Goal: Transaction & Acquisition: Purchase product/service

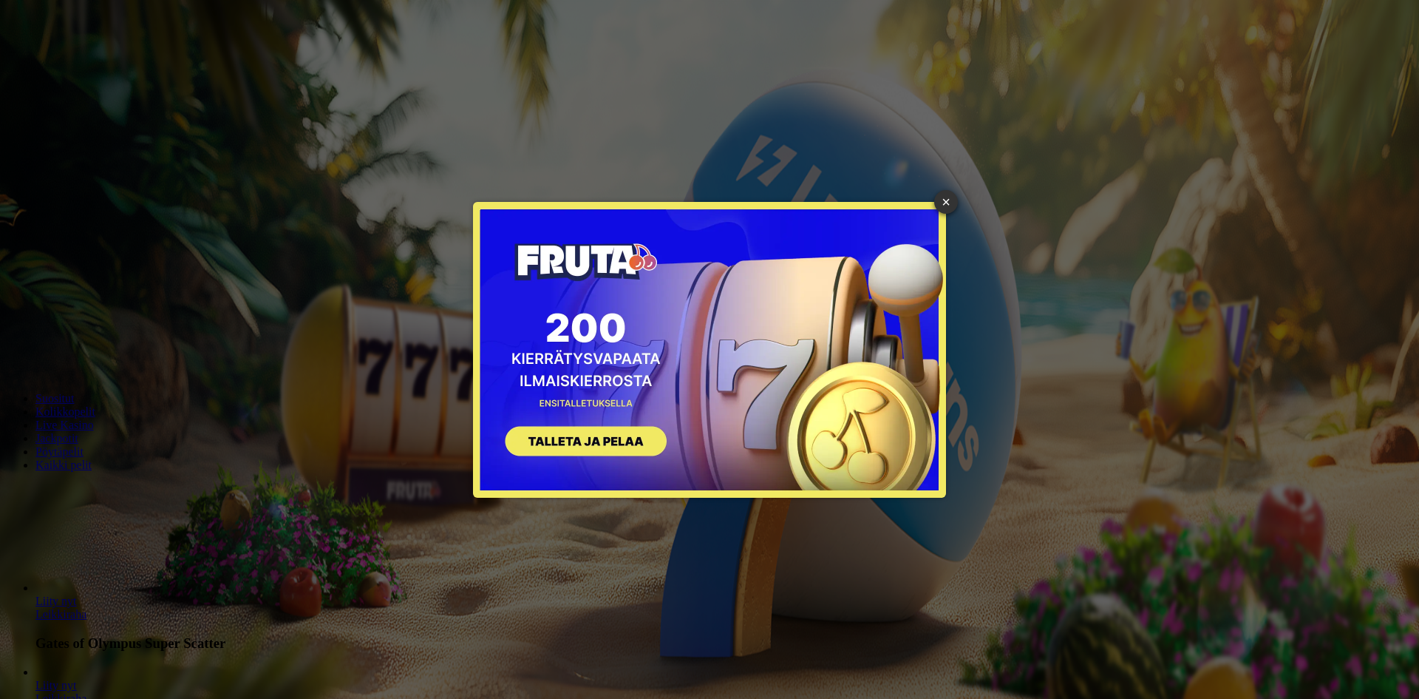
click at [947, 199] on link "×" at bounding box center [946, 202] width 24 height 24
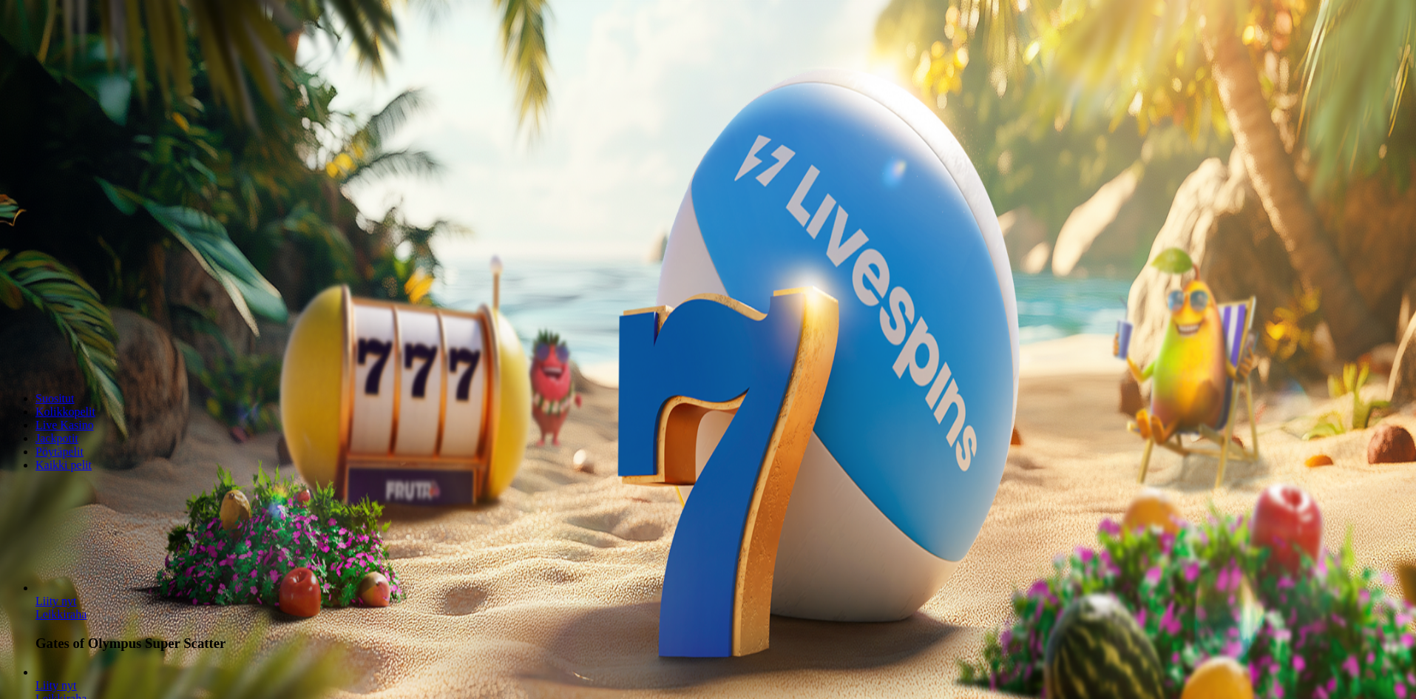
click at [86, 59] on span "Kirjaudu" at bounding box center [102, 53] width 36 height 11
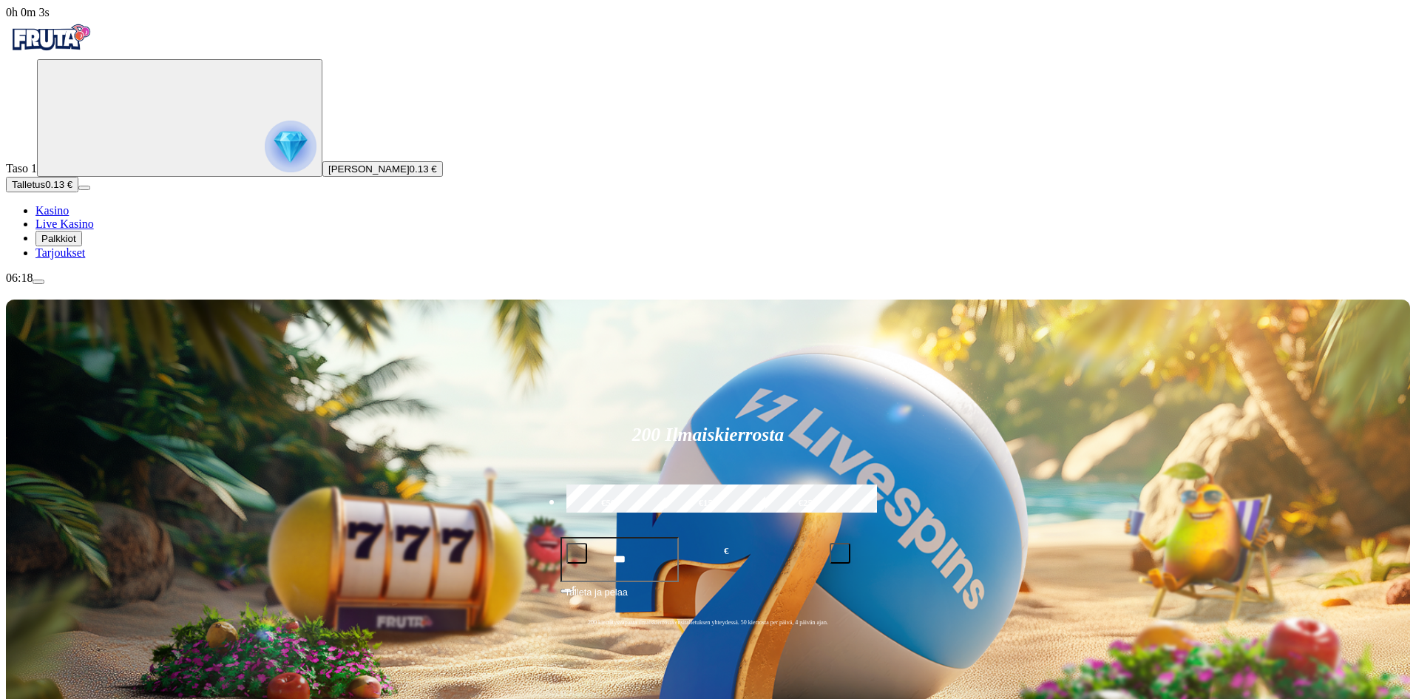
click at [76, 244] on span "Palkkiot" at bounding box center [58, 238] width 35 height 11
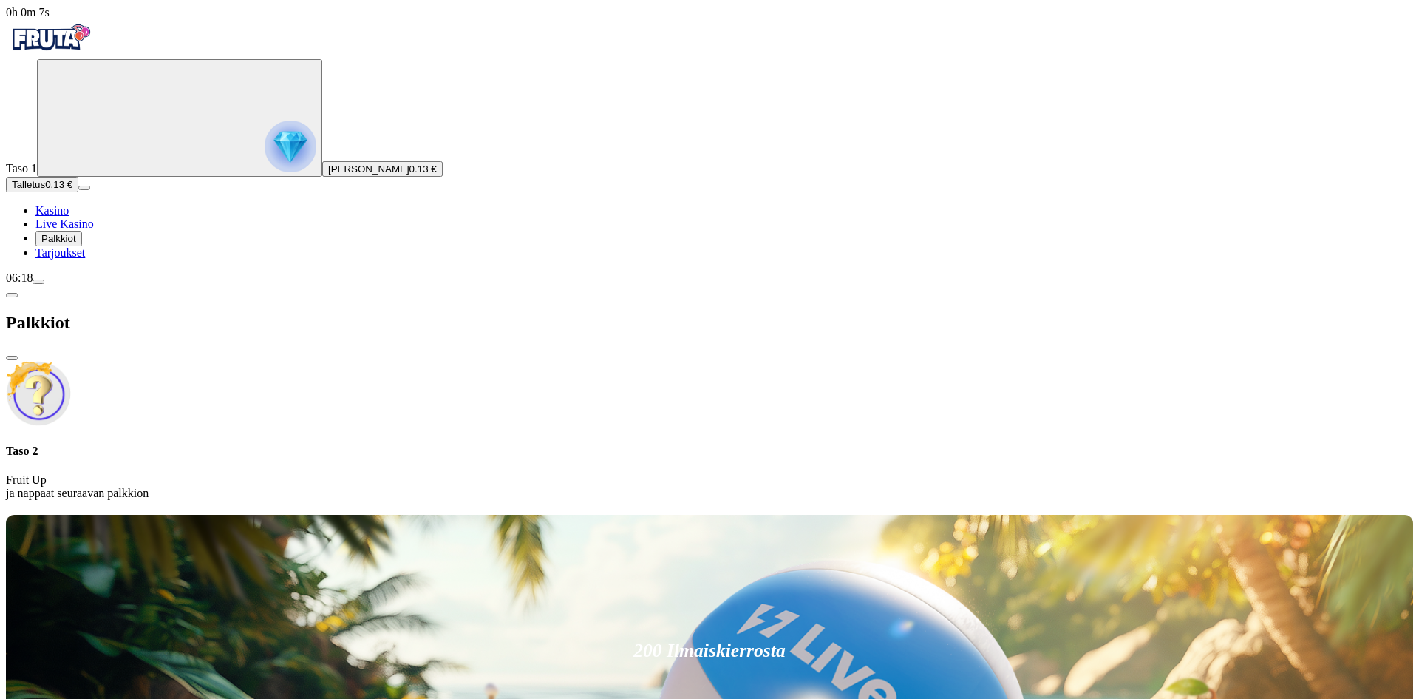
click at [85, 259] on span "Tarjoukset" at bounding box center [60, 252] width 50 height 13
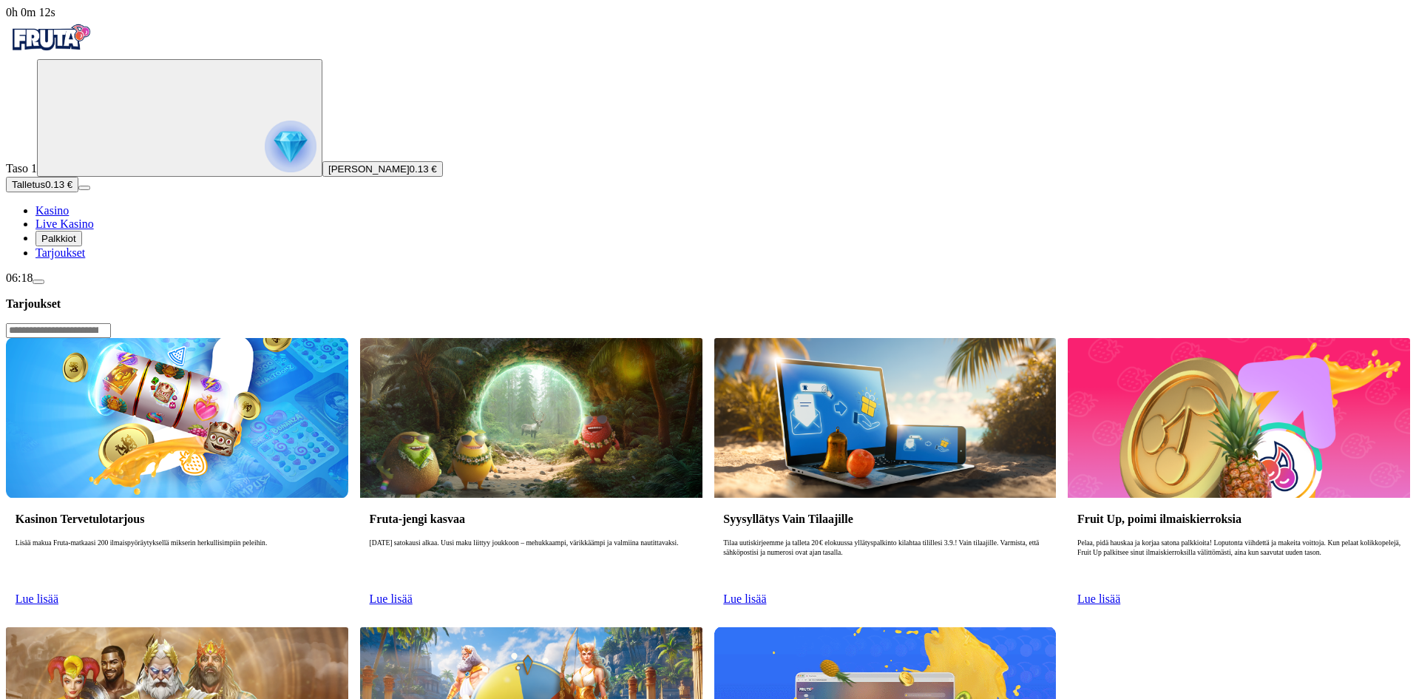
click at [58, 592] on link "Lue lisää" at bounding box center [37, 598] width 43 height 13
click at [58, 592] on span "Lue lisää" at bounding box center [37, 598] width 43 height 13
click at [58, 592] on link "Lue lisää" at bounding box center [37, 598] width 43 height 13
click at [69, 217] on span "Kasino" at bounding box center [51, 210] width 33 height 13
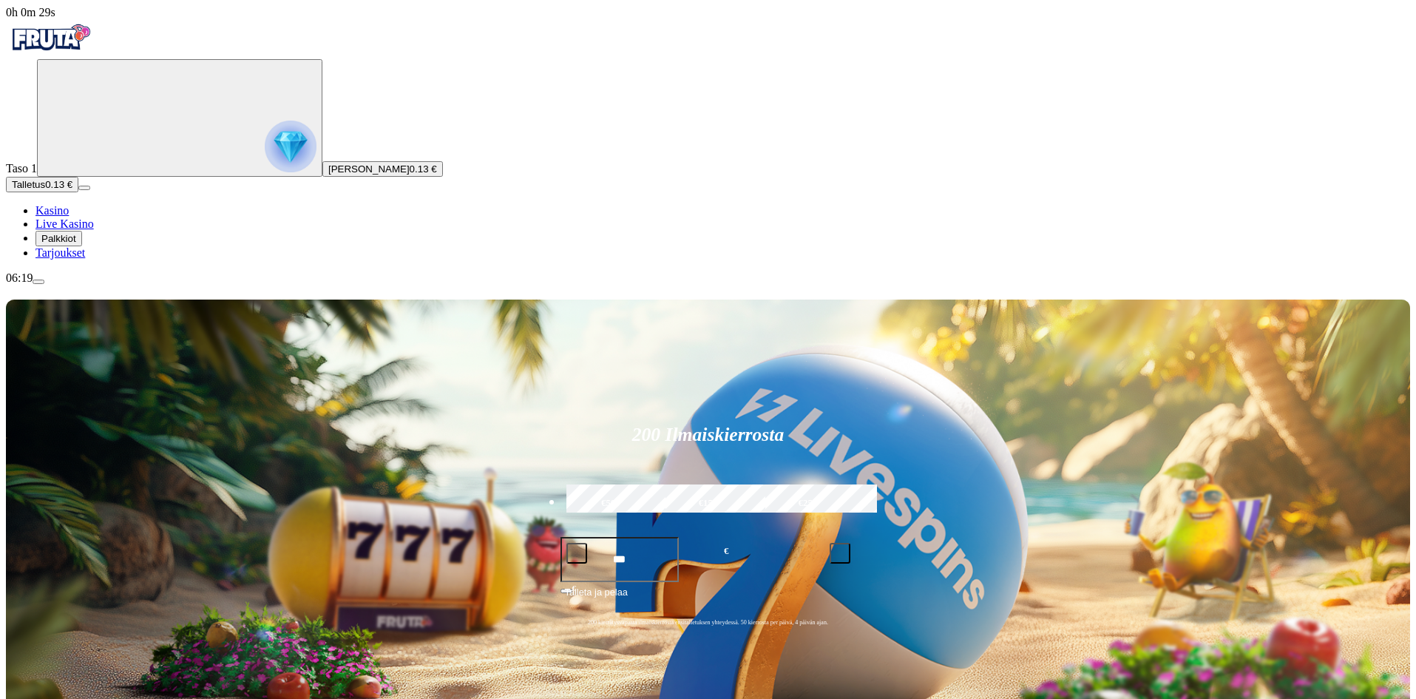
click at [328, 174] on span "[PERSON_NAME]" at bounding box center [368, 168] width 81 height 11
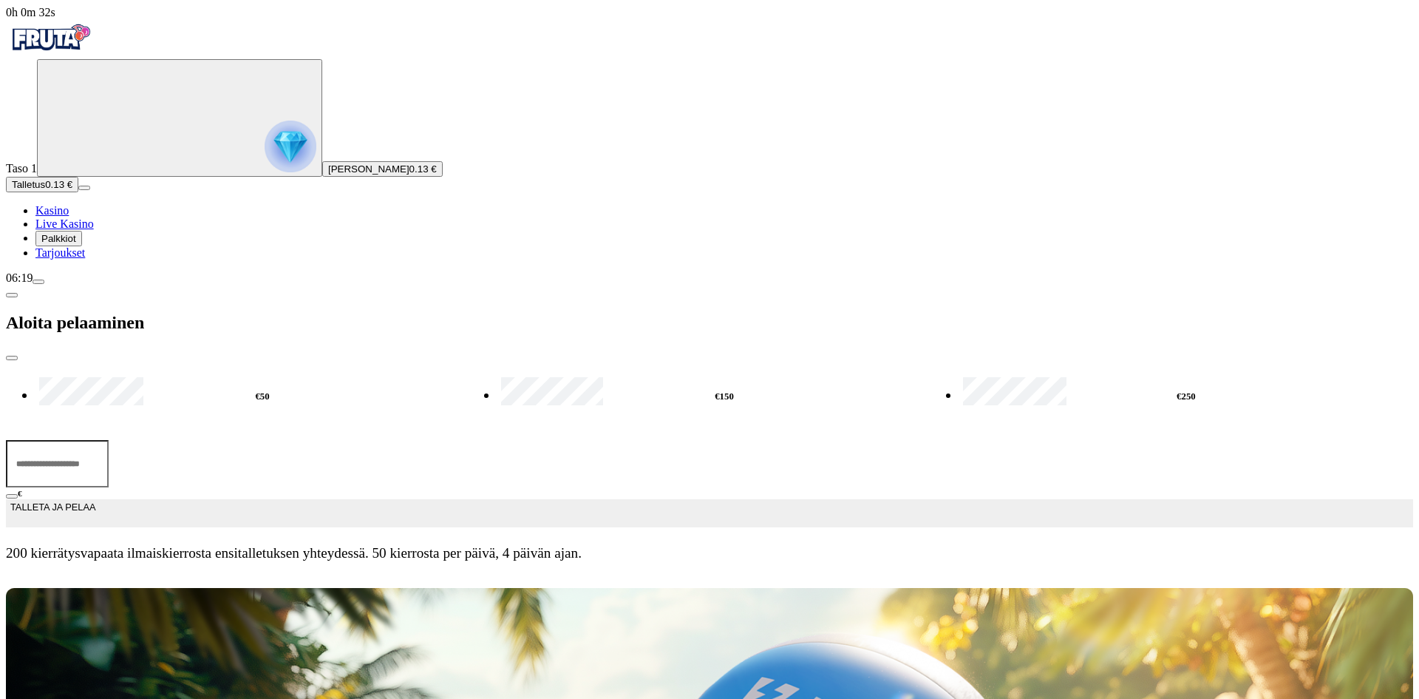
click at [38, 282] on span "menu icon" at bounding box center [38, 282] width 0 height 0
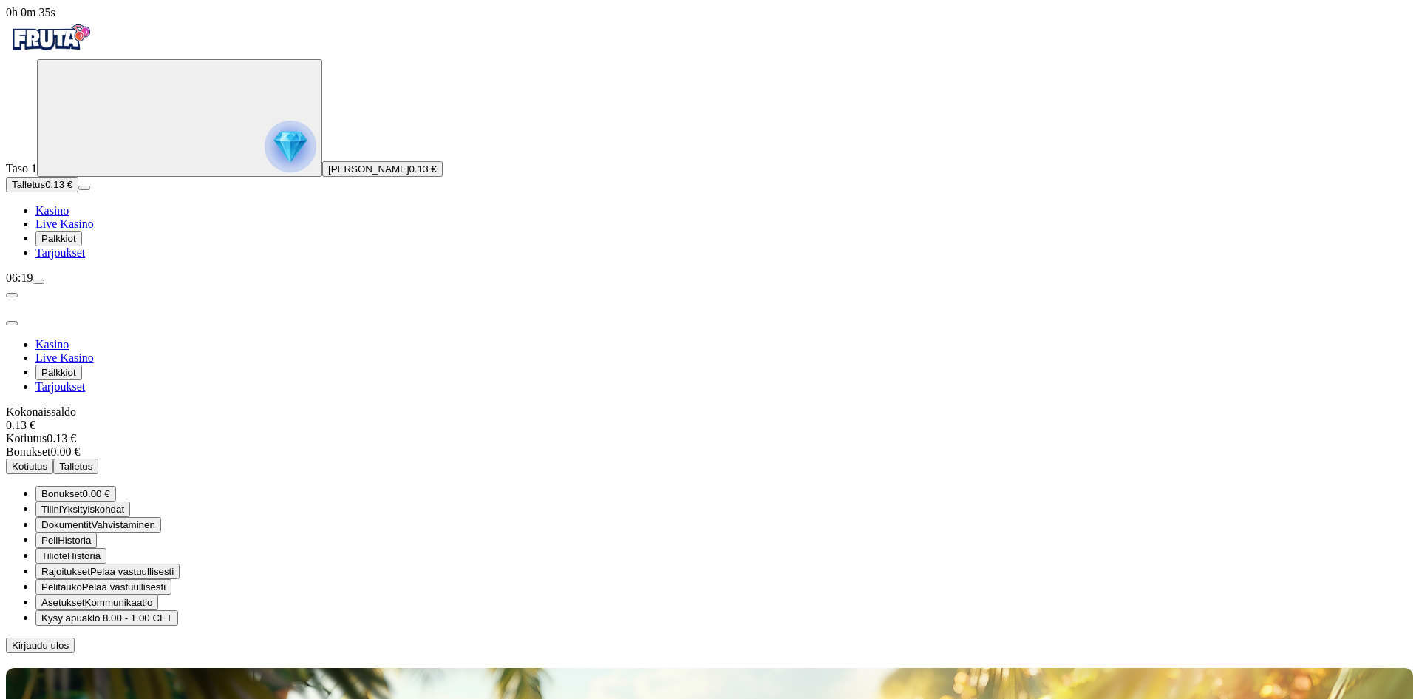
click at [83, 488] on span "Bonukset" at bounding box center [61, 493] width 41 height 11
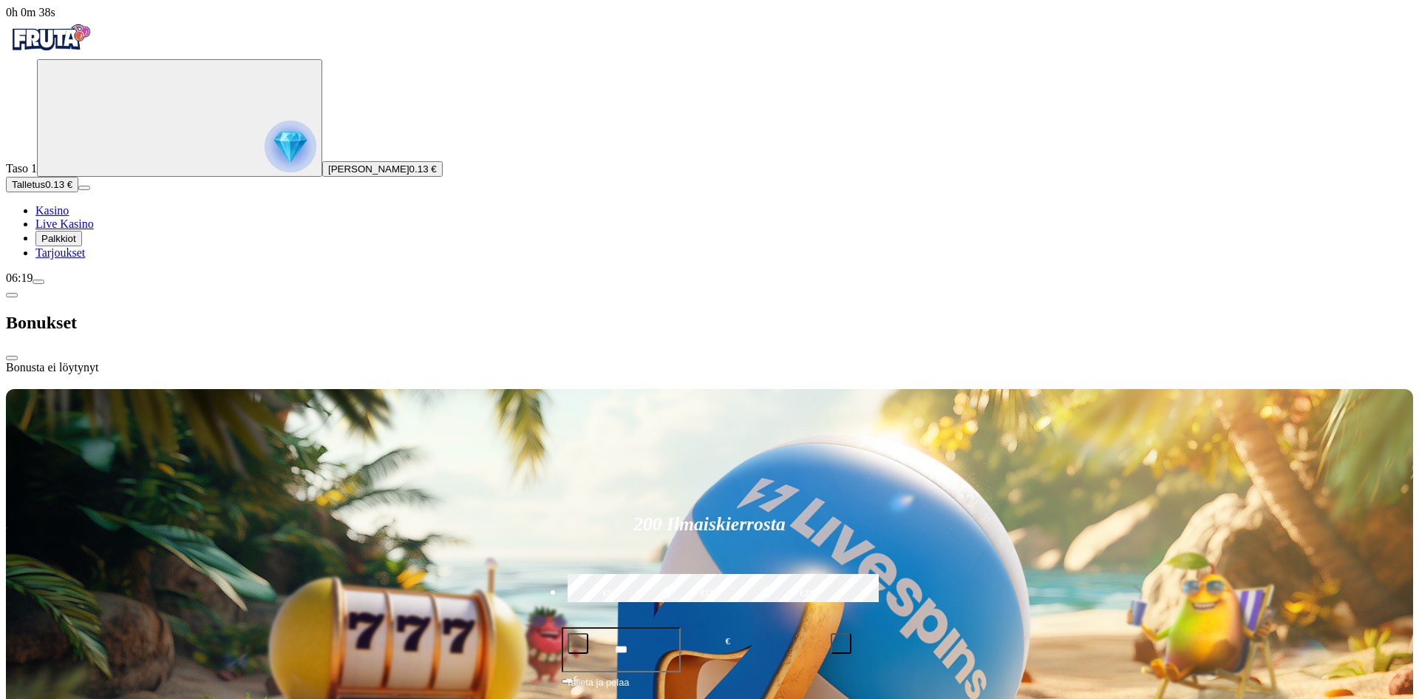
click at [85, 259] on span "Tarjoukset" at bounding box center [60, 252] width 50 height 13
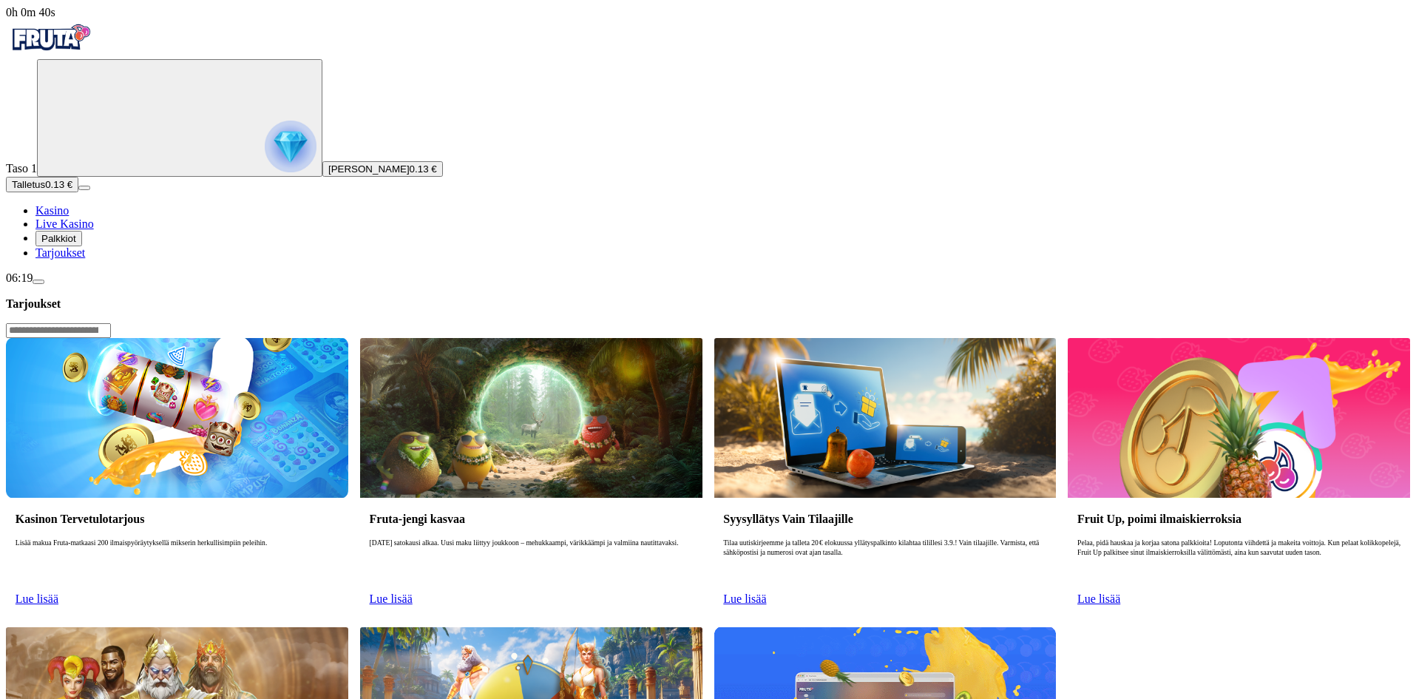
click at [58, 592] on link "Lue lisää" at bounding box center [37, 598] width 43 height 13
click at [69, 217] on span "Kasino" at bounding box center [51, 210] width 33 height 13
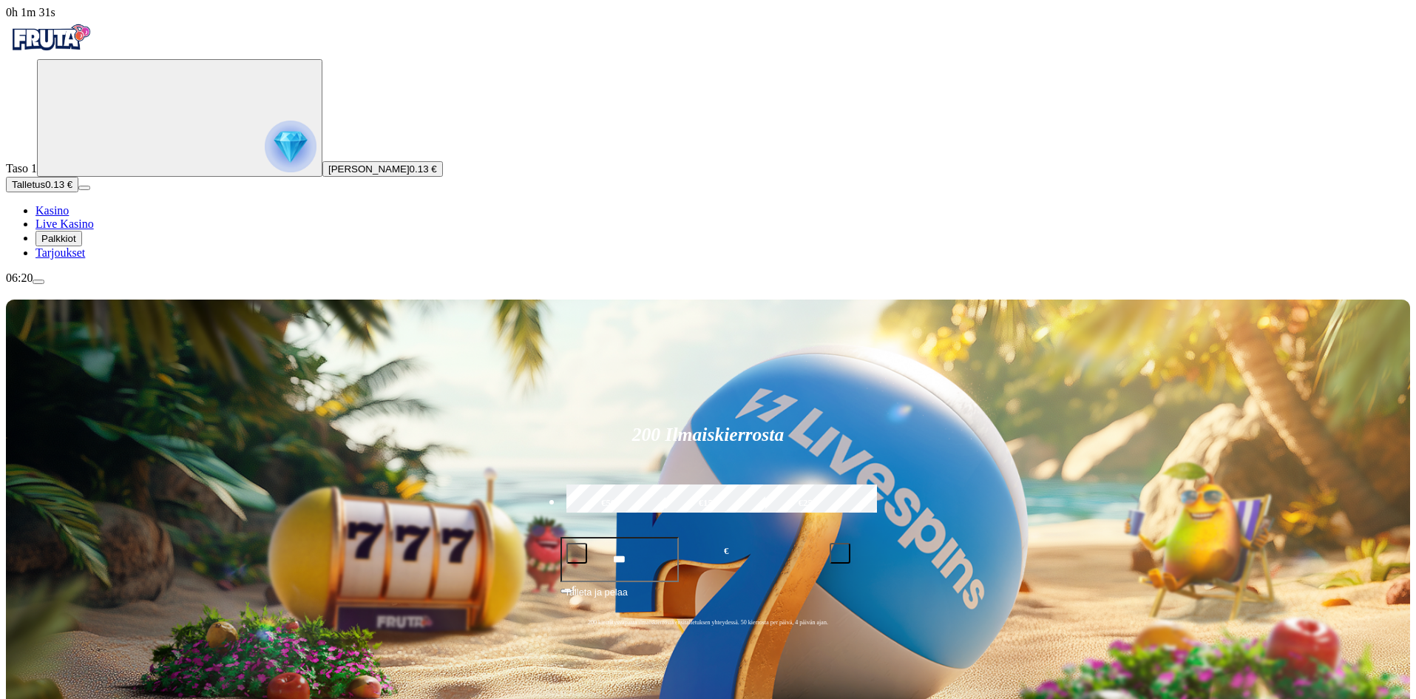
type input "*****"
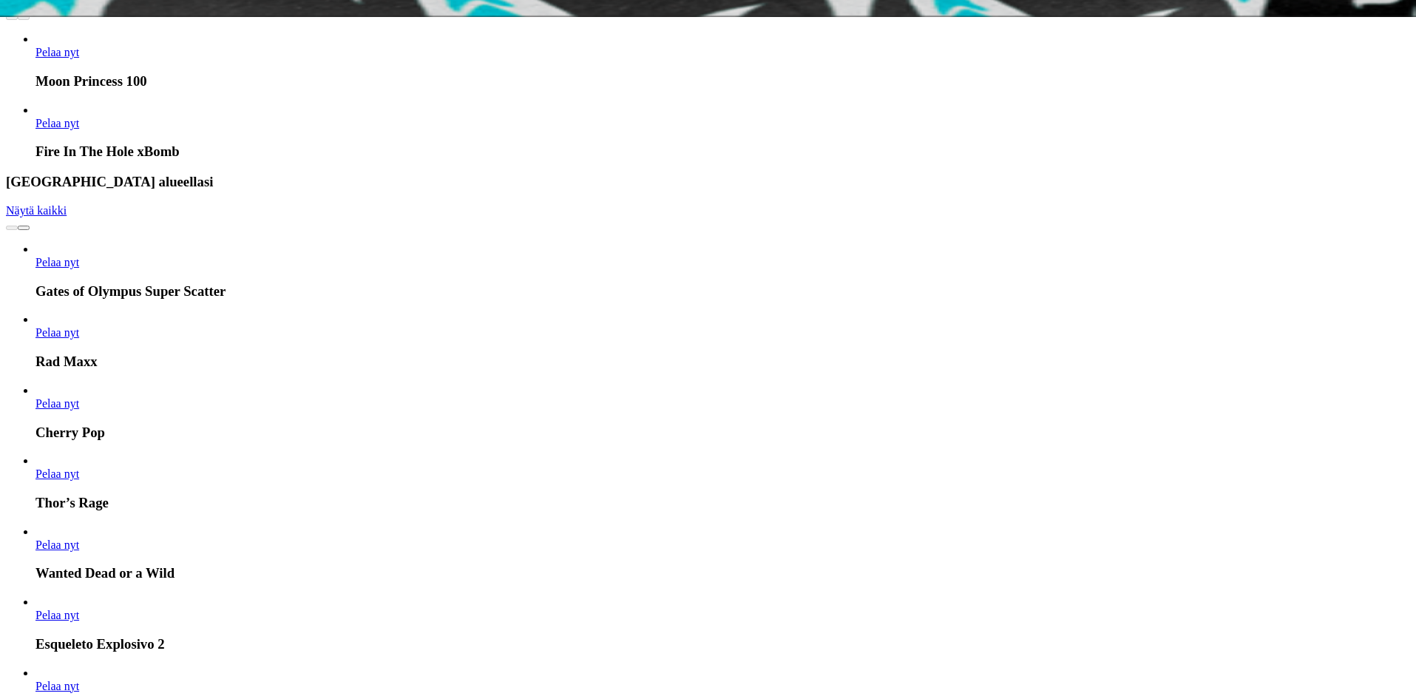
scroll to position [813, 0]
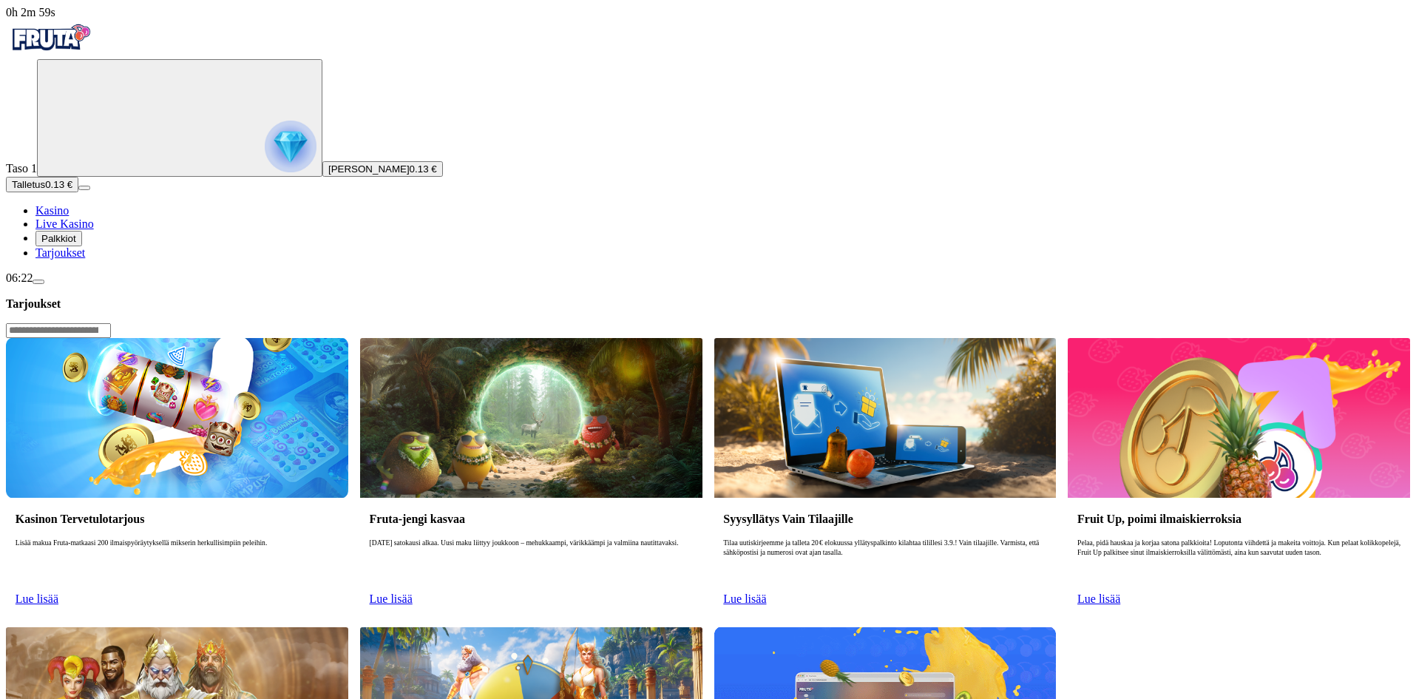
click at [58, 592] on span "Lue lisää" at bounding box center [37, 598] width 43 height 13
click at [412, 592] on link "Lue lisää" at bounding box center [391, 598] width 43 height 13
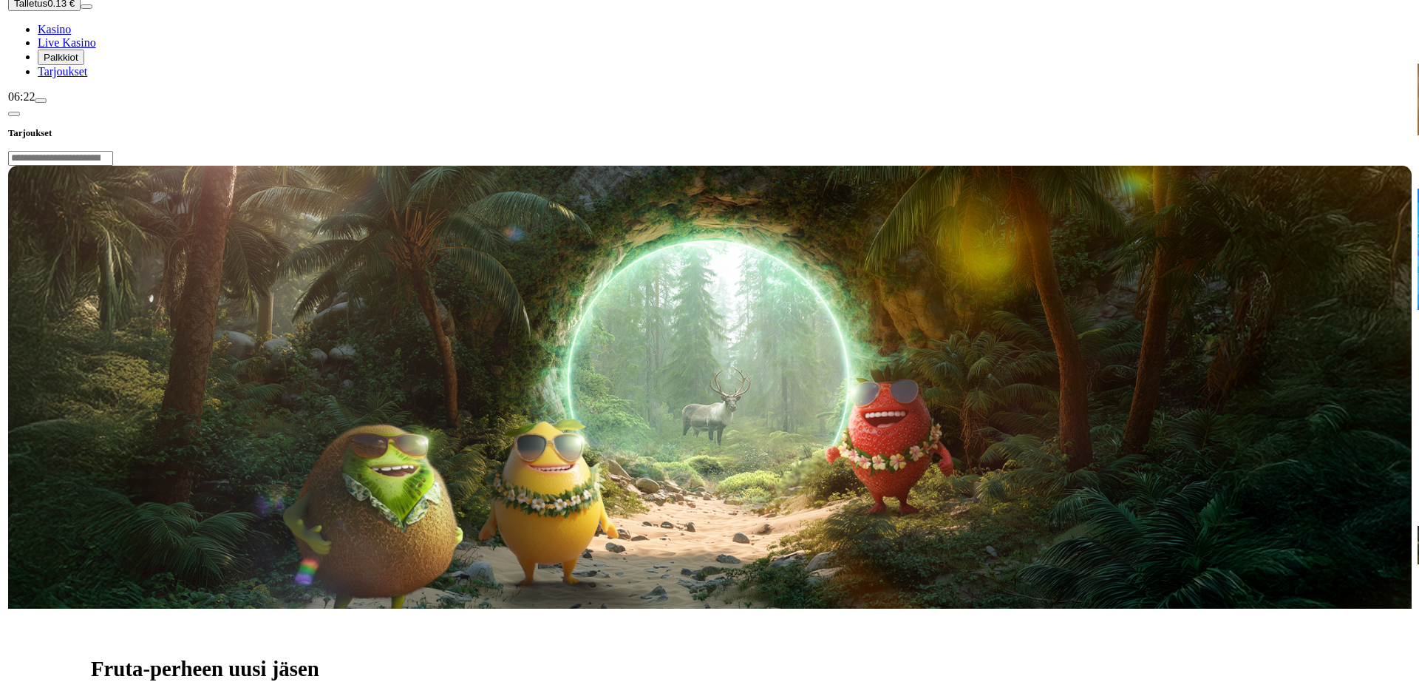
scroll to position [370, 0]
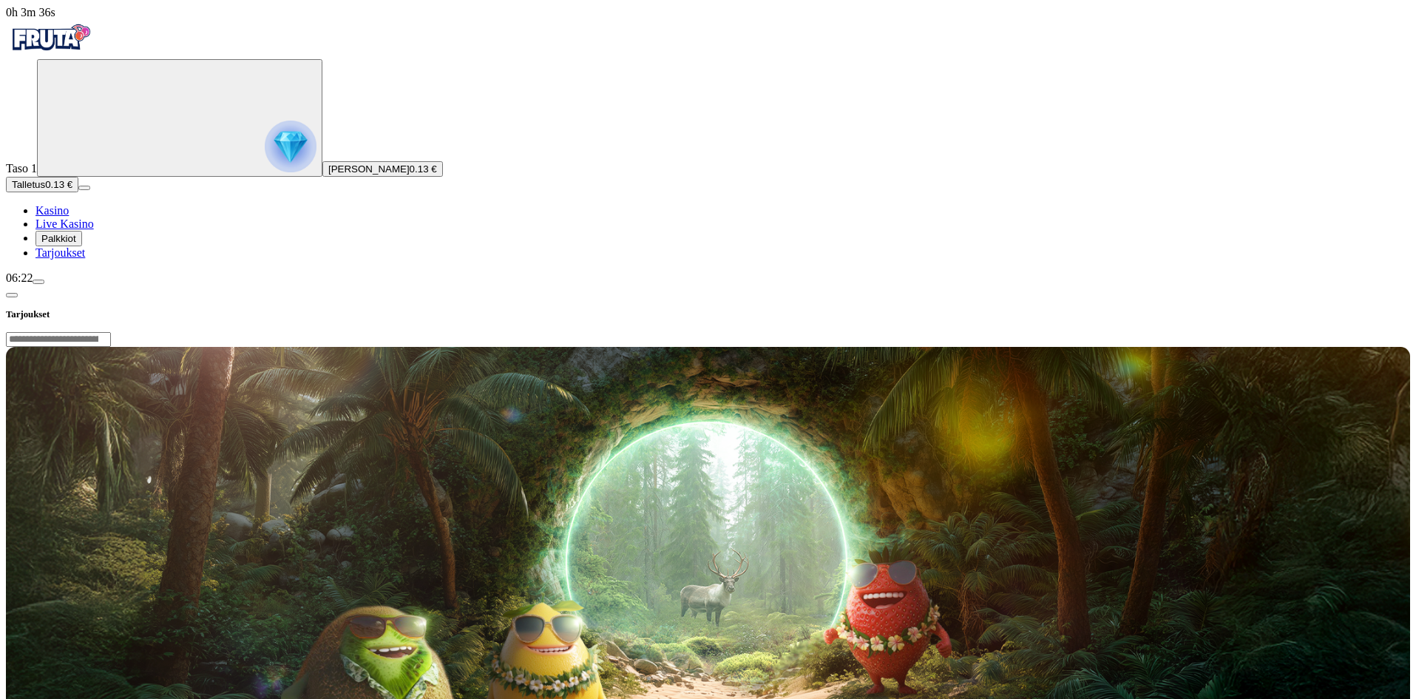
click at [84, 259] on span "Tarjoukset" at bounding box center [60, 252] width 50 height 13
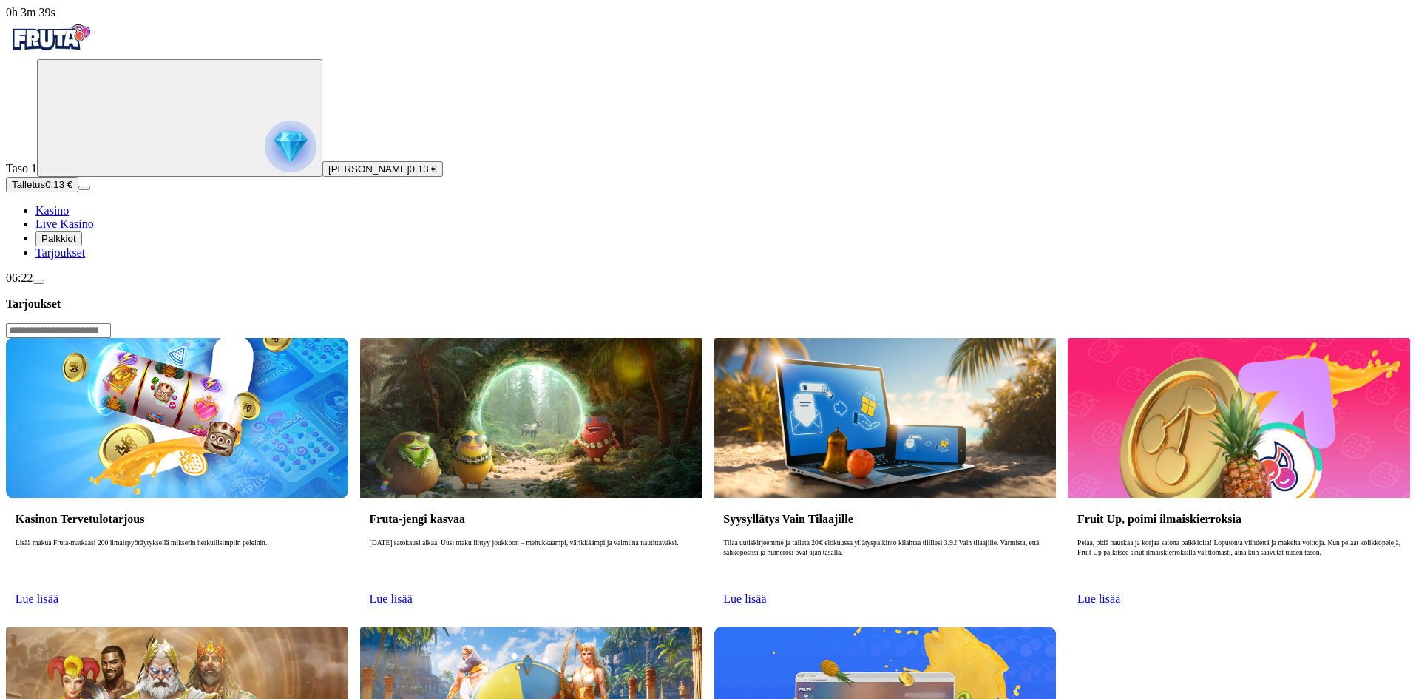
click at [766, 592] on span "Lue lisää" at bounding box center [744, 598] width 43 height 13
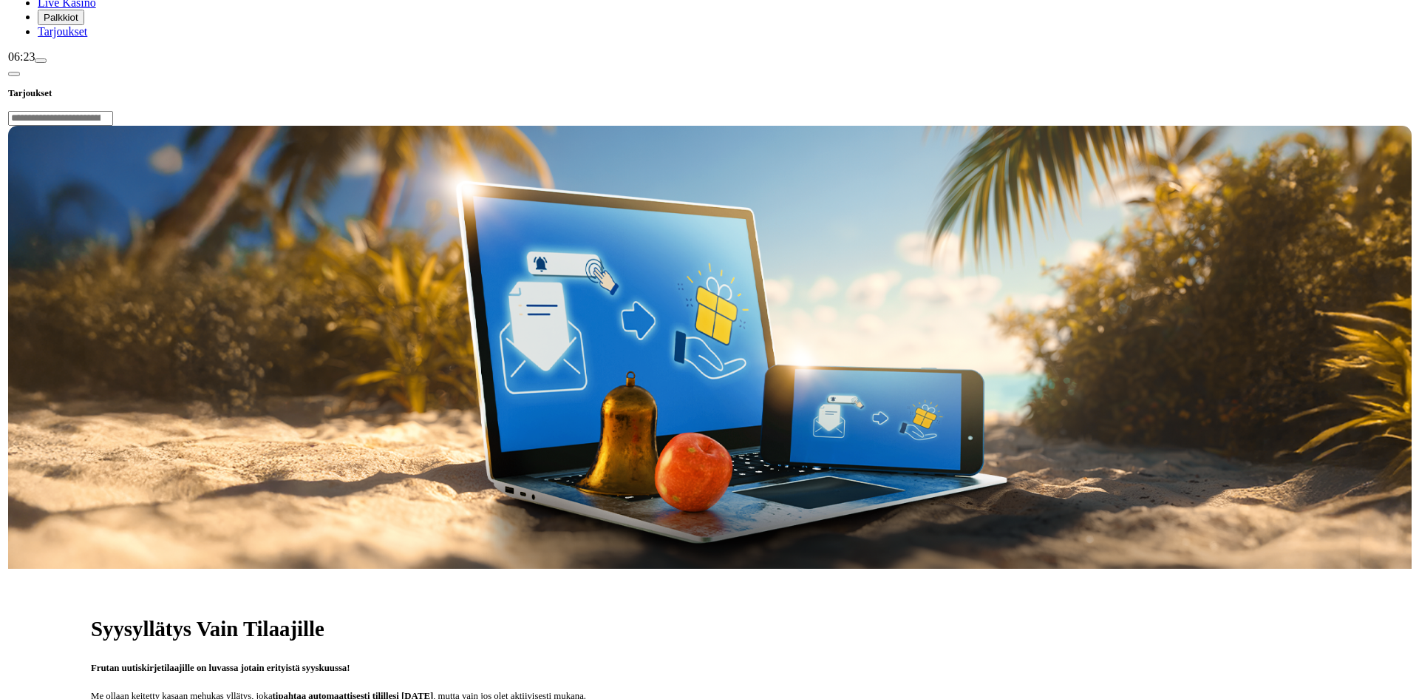
scroll to position [222, 0]
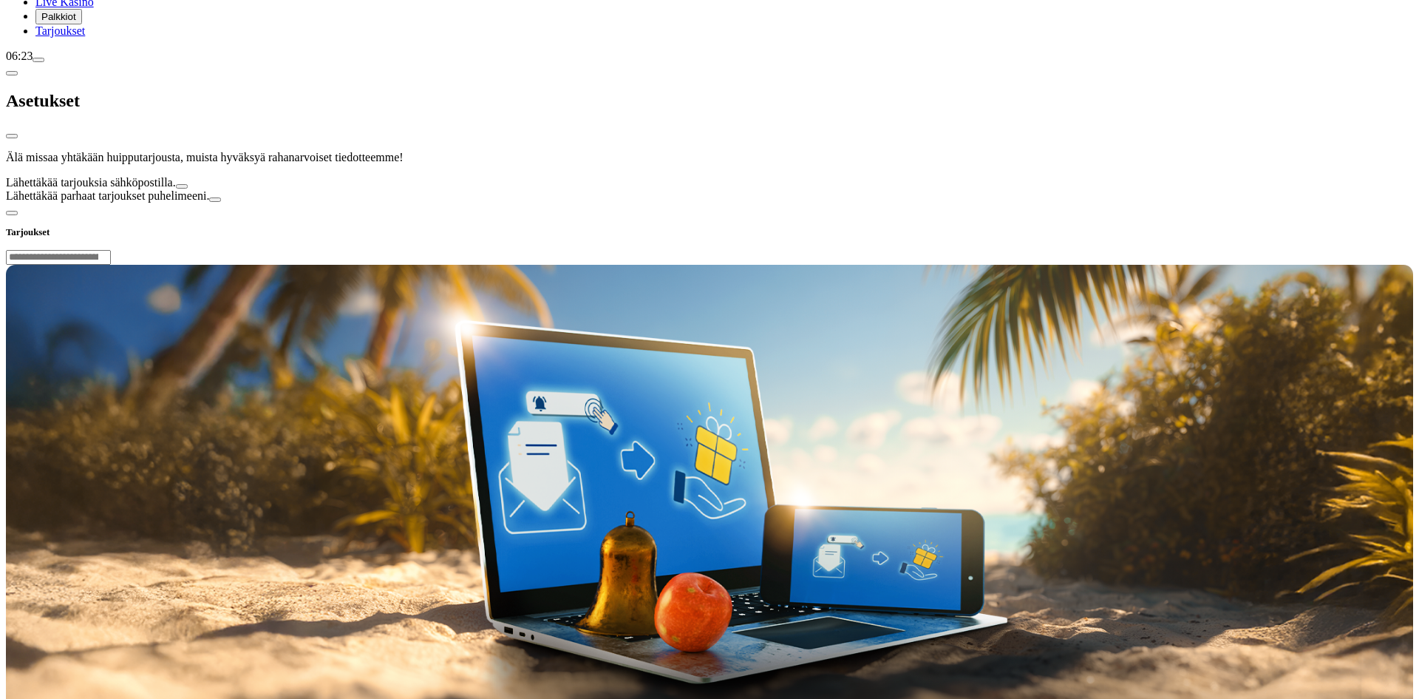
click at [12, 136] on span "close icon" at bounding box center [12, 136] width 0 height 0
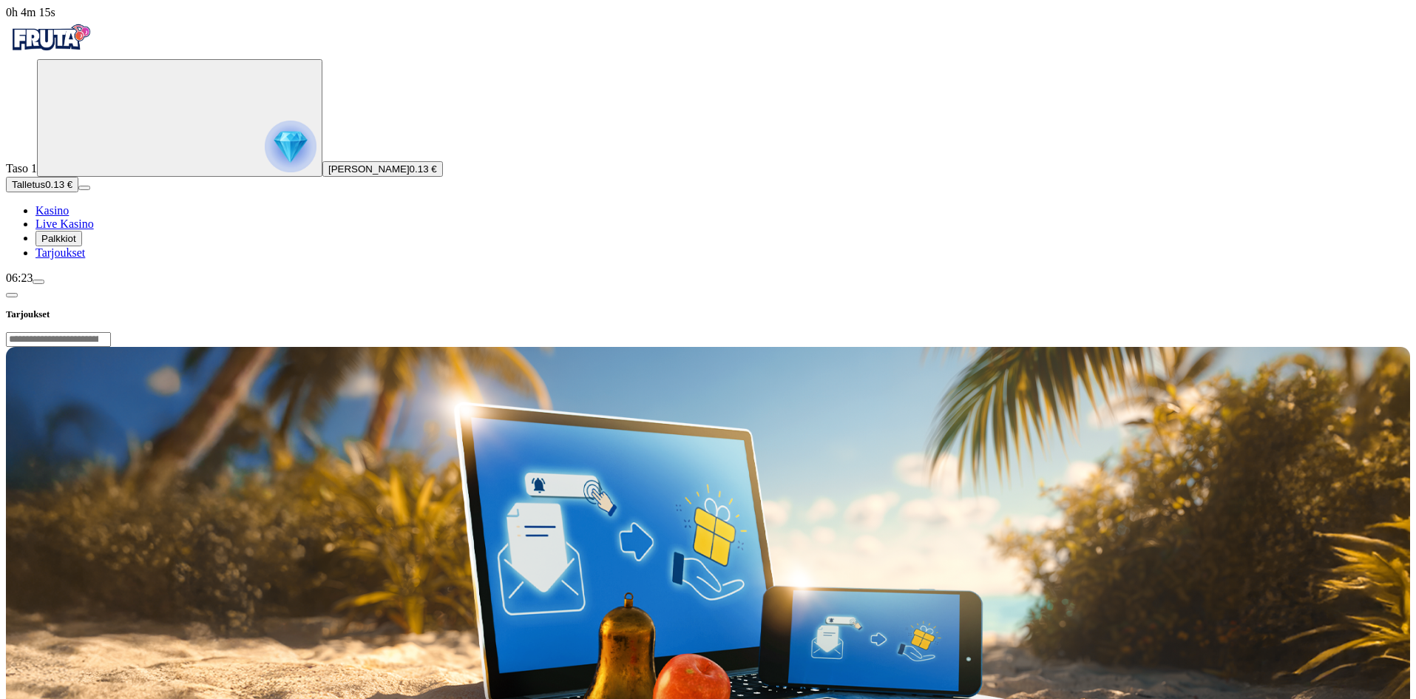
click at [12, 295] on span "chevron-left icon" at bounding box center [12, 295] width 0 height 0
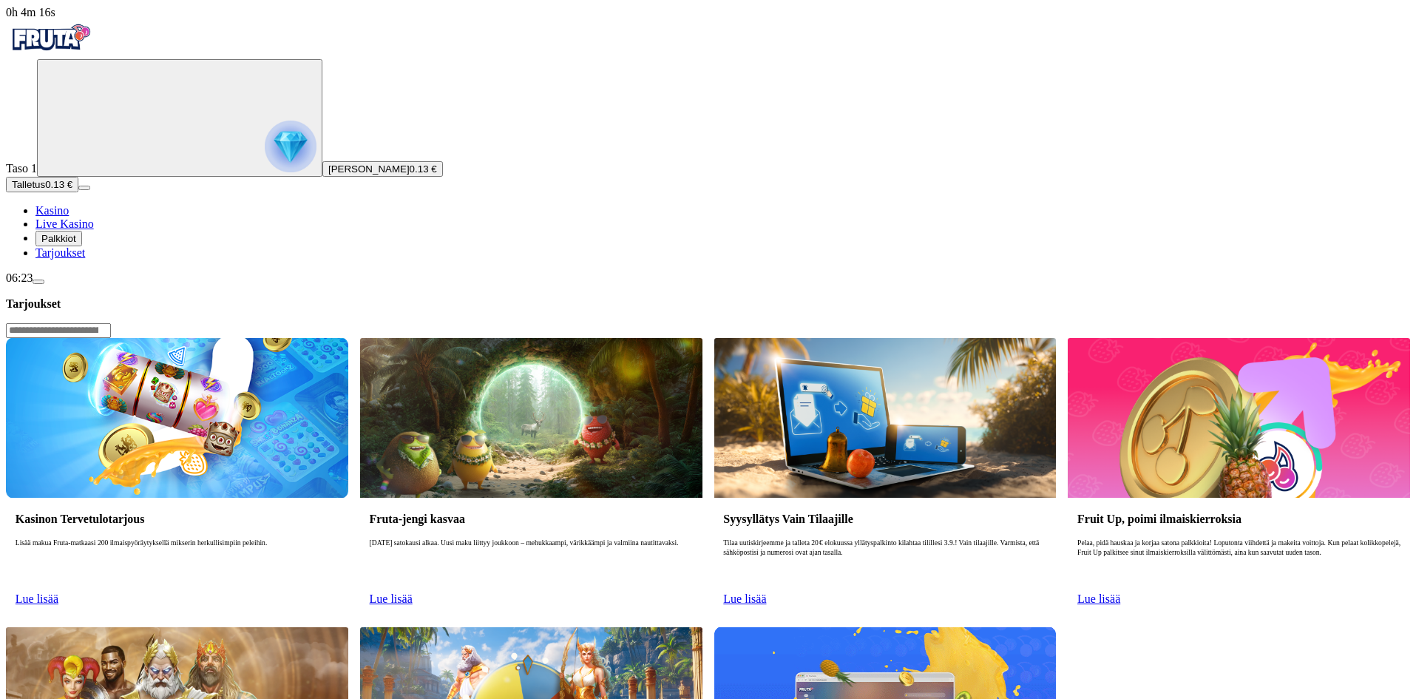
click at [58, 592] on link "Lue lisää" at bounding box center [37, 598] width 43 height 13
click at [348, 338] on img at bounding box center [177, 418] width 342 height 160
click at [328, 174] on span "[PERSON_NAME]" at bounding box center [368, 168] width 81 height 11
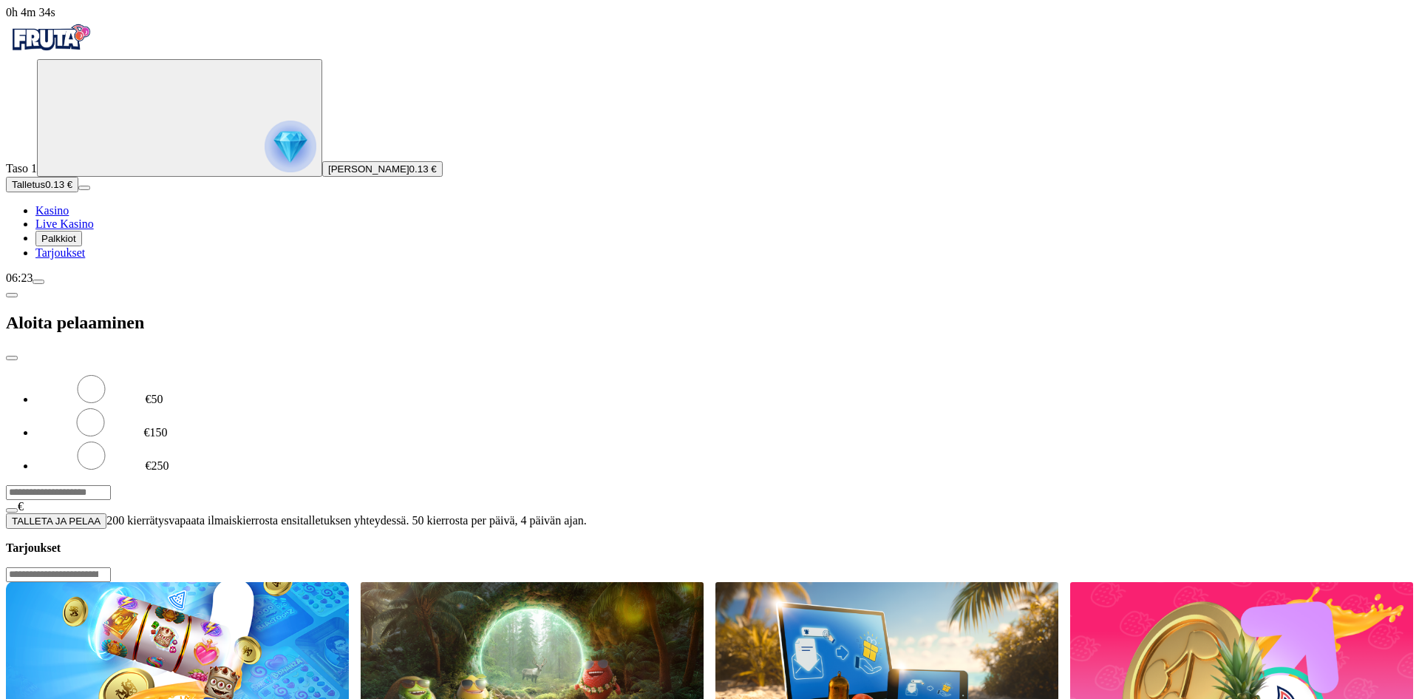
click at [38, 282] on span "menu icon" at bounding box center [38, 282] width 0 height 0
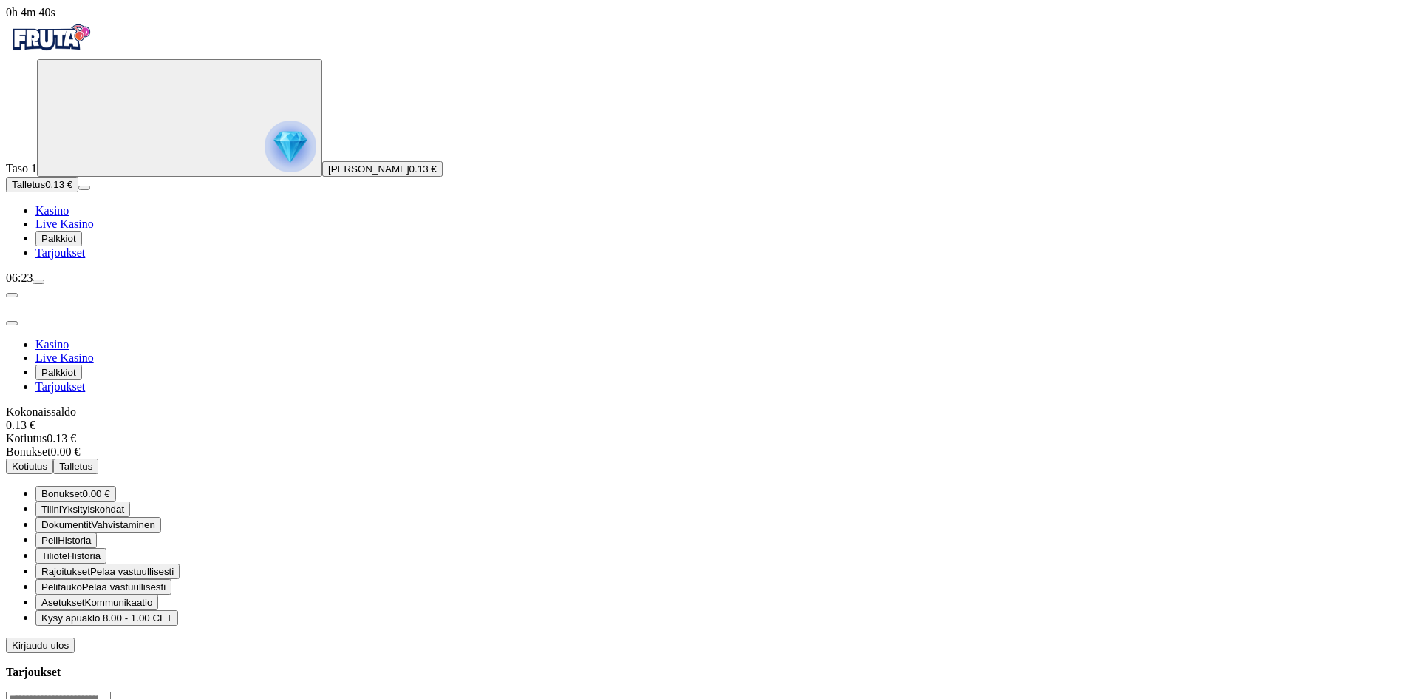
click at [85, 597] on span "Asetukset" at bounding box center [63, 602] width 44 height 11
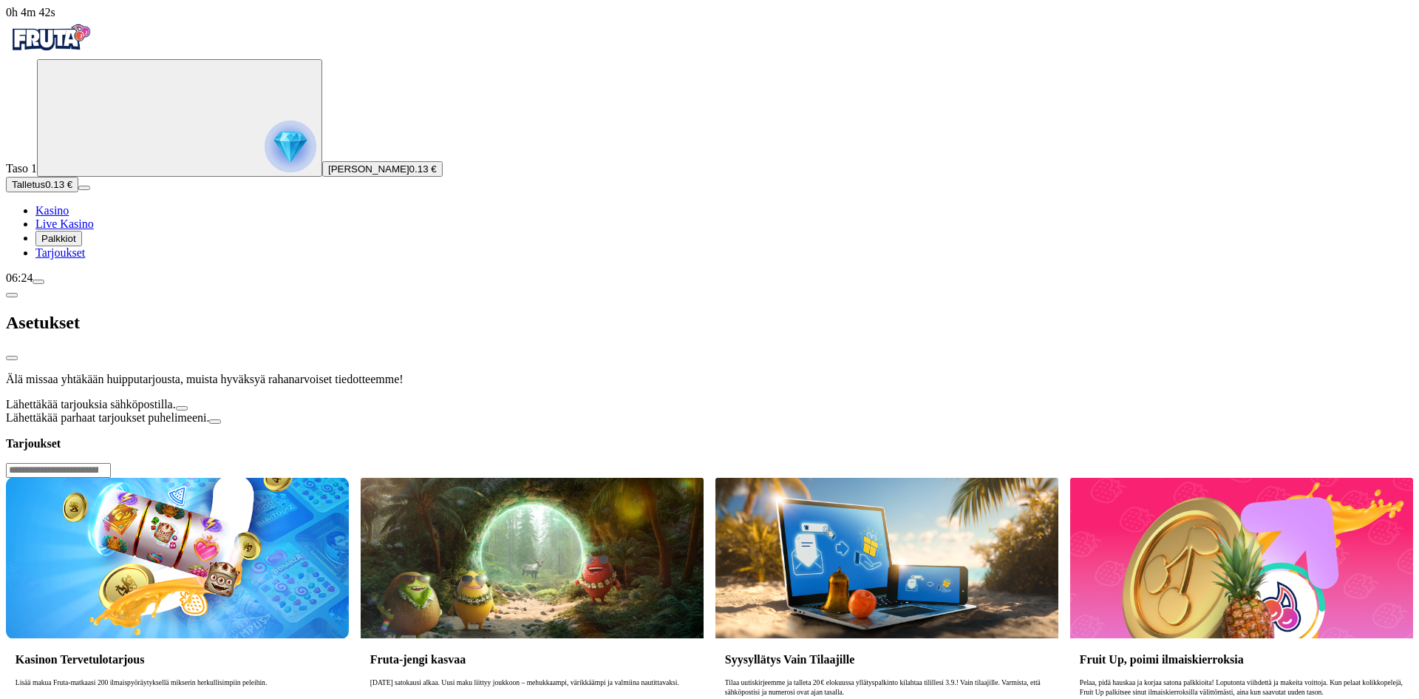
click at [70, 259] on span "Tarjoukset" at bounding box center [60, 252] width 50 height 13
click at [12, 295] on span "chevron-left icon" at bounding box center [12, 295] width 0 height 0
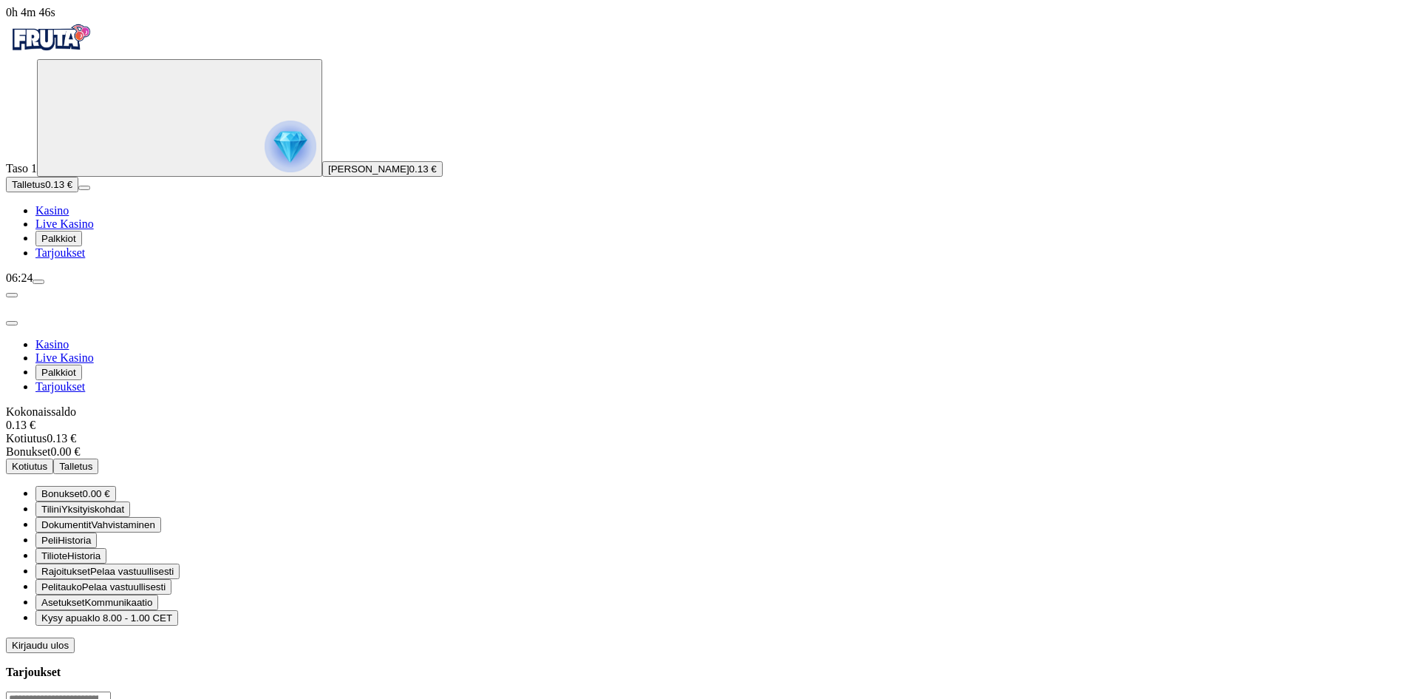
click at [124, 503] on span "Yksityiskohdat" at bounding box center [92, 508] width 63 height 11
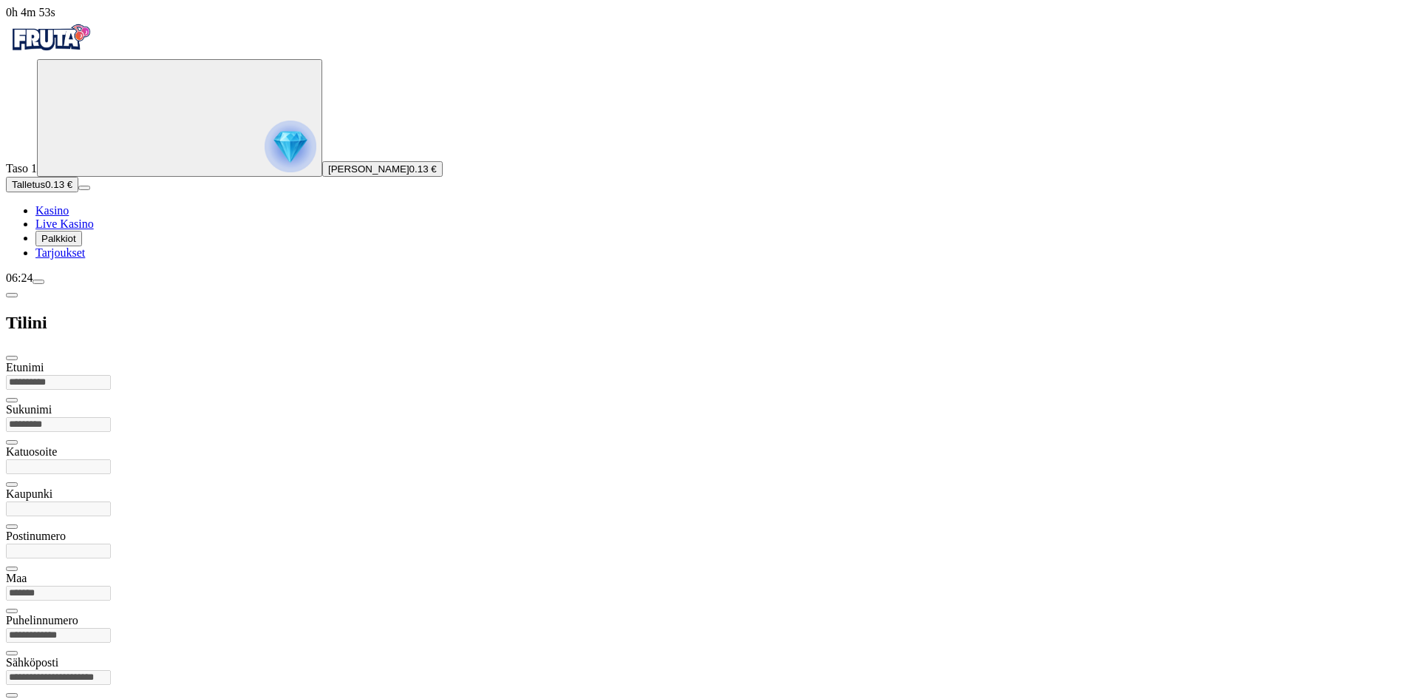
click at [265, 158] on img "Primary" at bounding box center [291, 146] width 52 height 52
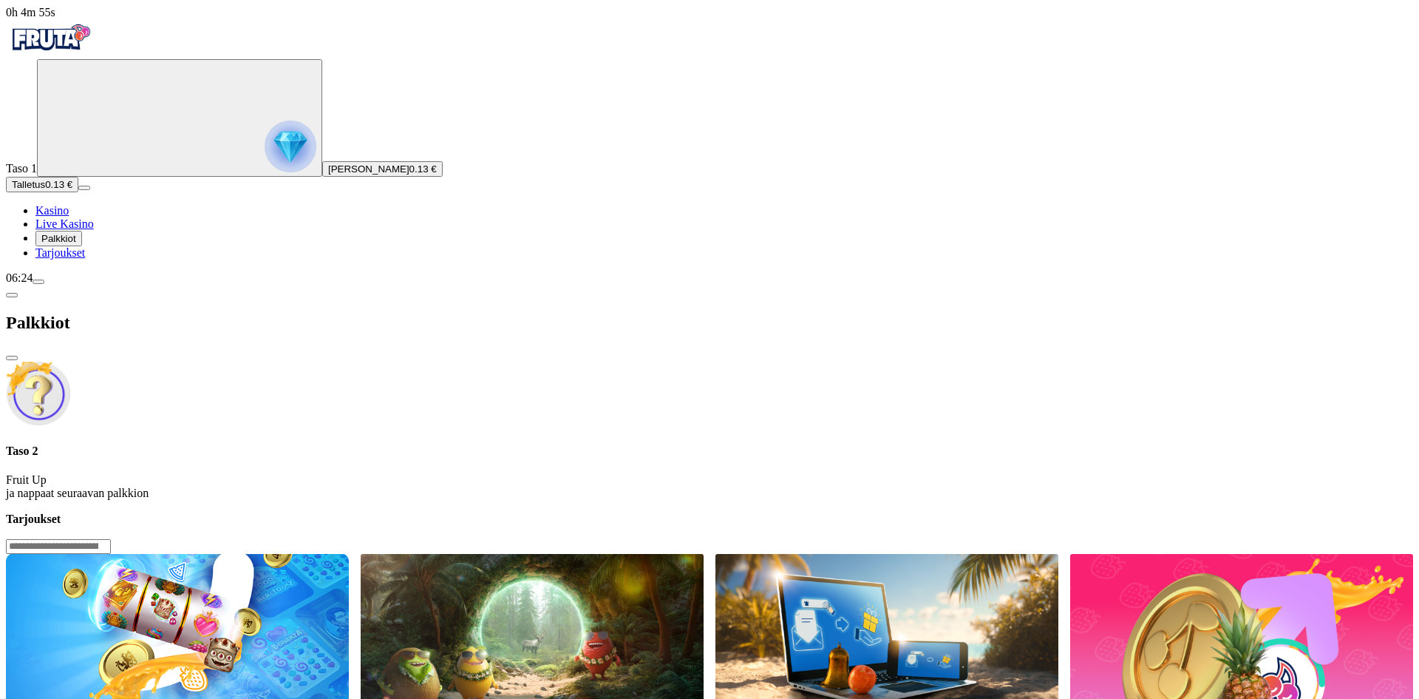
click at [12, 358] on span "close icon" at bounding box center [12, 358] width 0 height 0
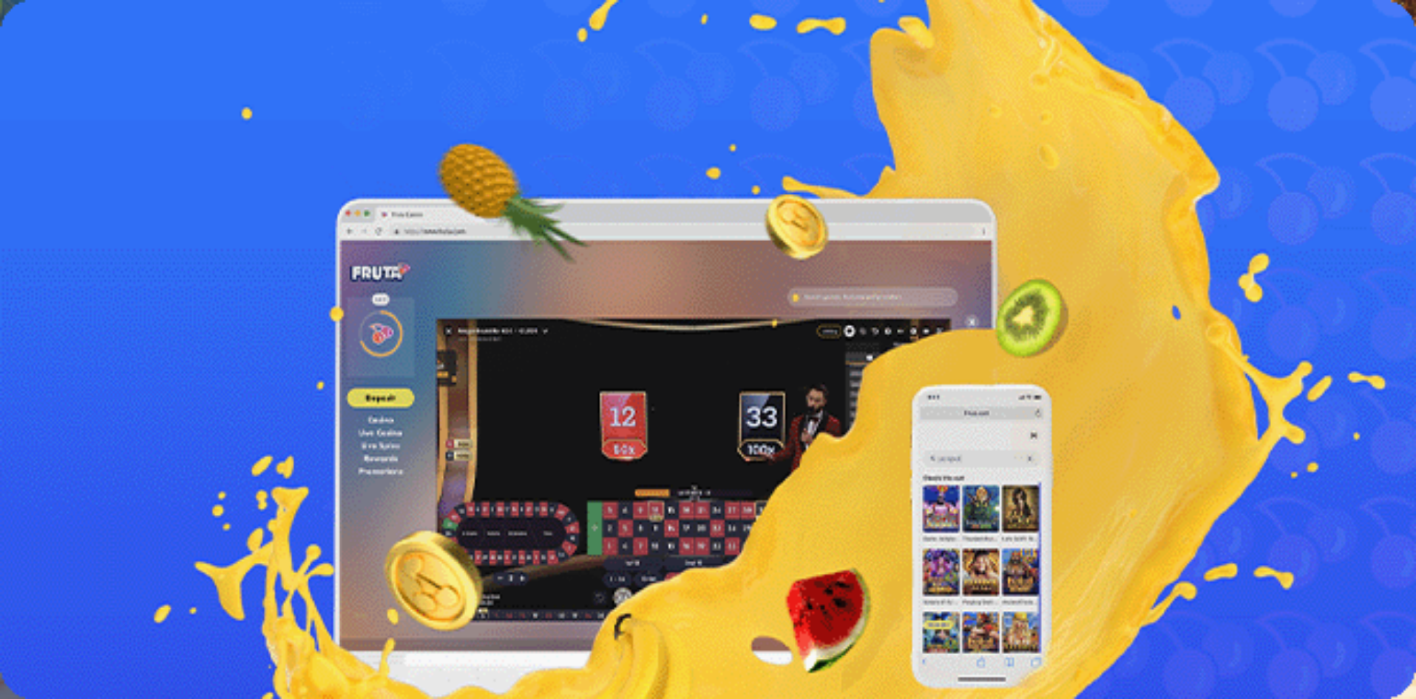
click at [69, 217] on span "Kasino" at bounding box center [51, 210] width 33 height 13
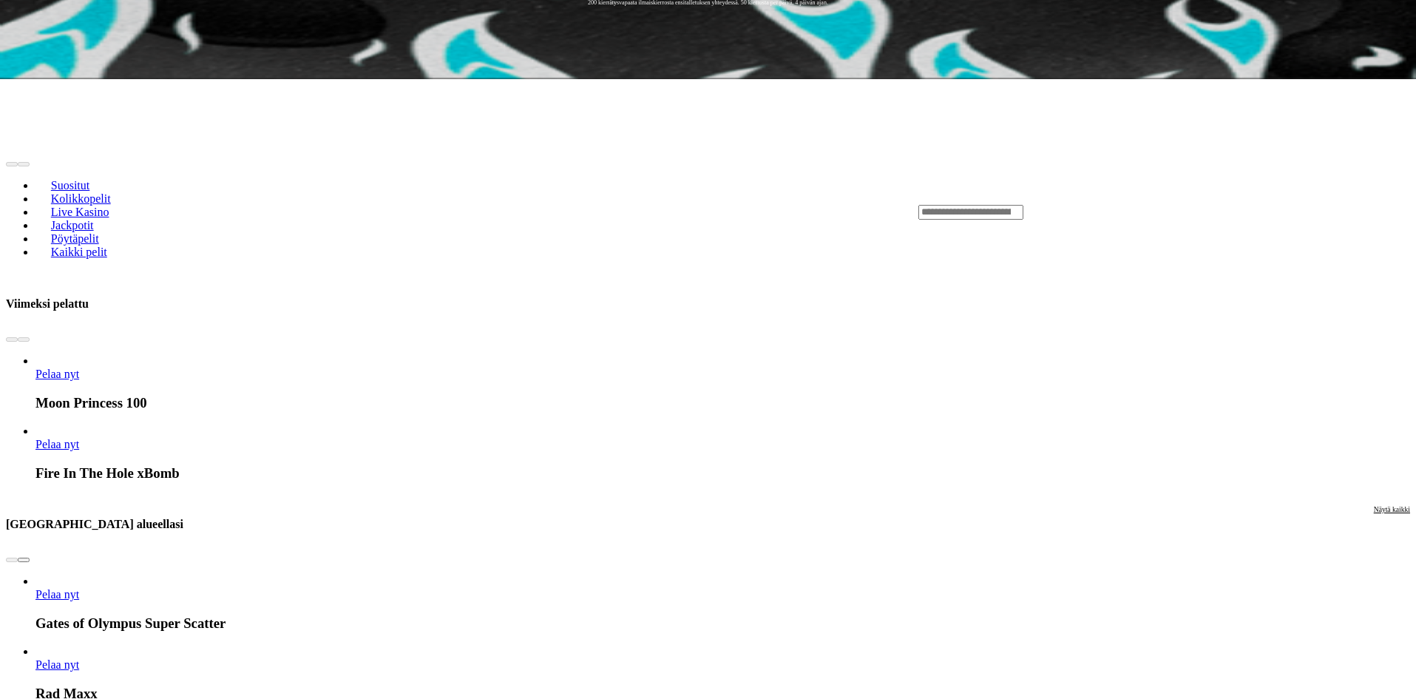
scroll to position [739, 0]
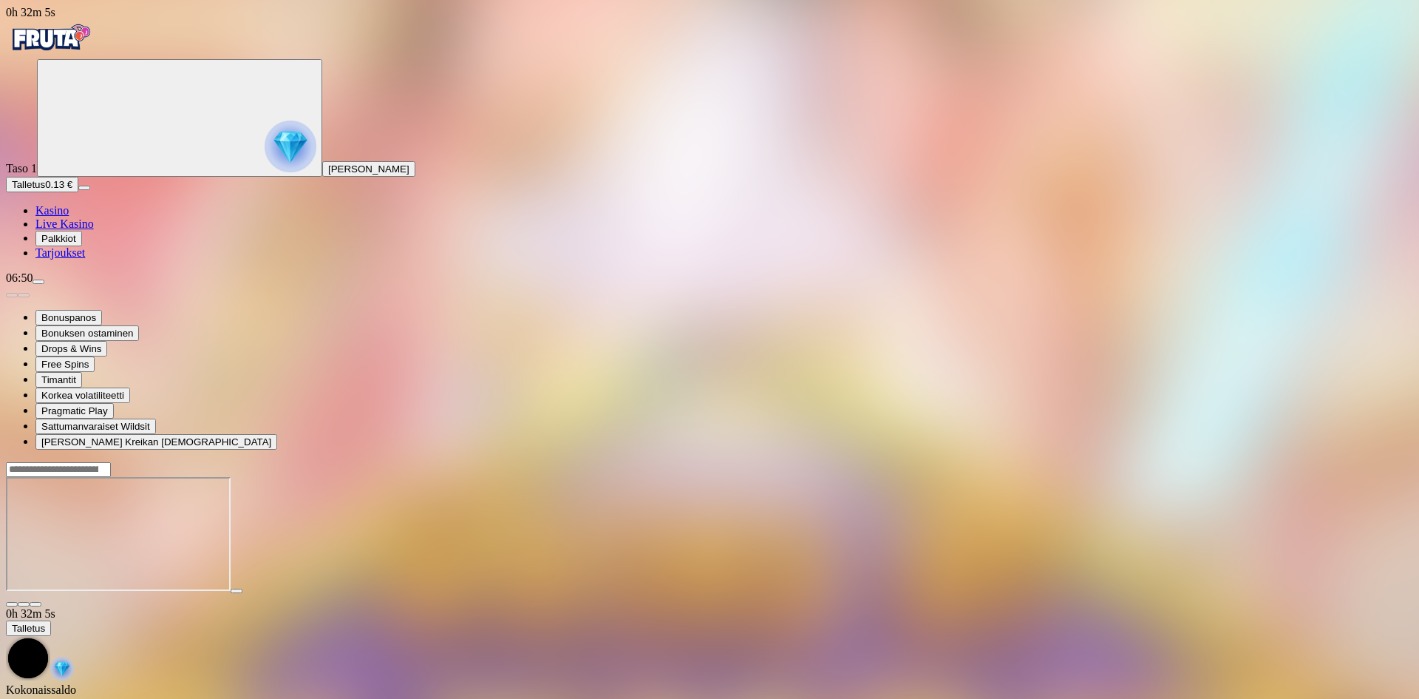
click at [38, 282] on span "menu icon" at bounding box center [38, 282] width 0 height 0
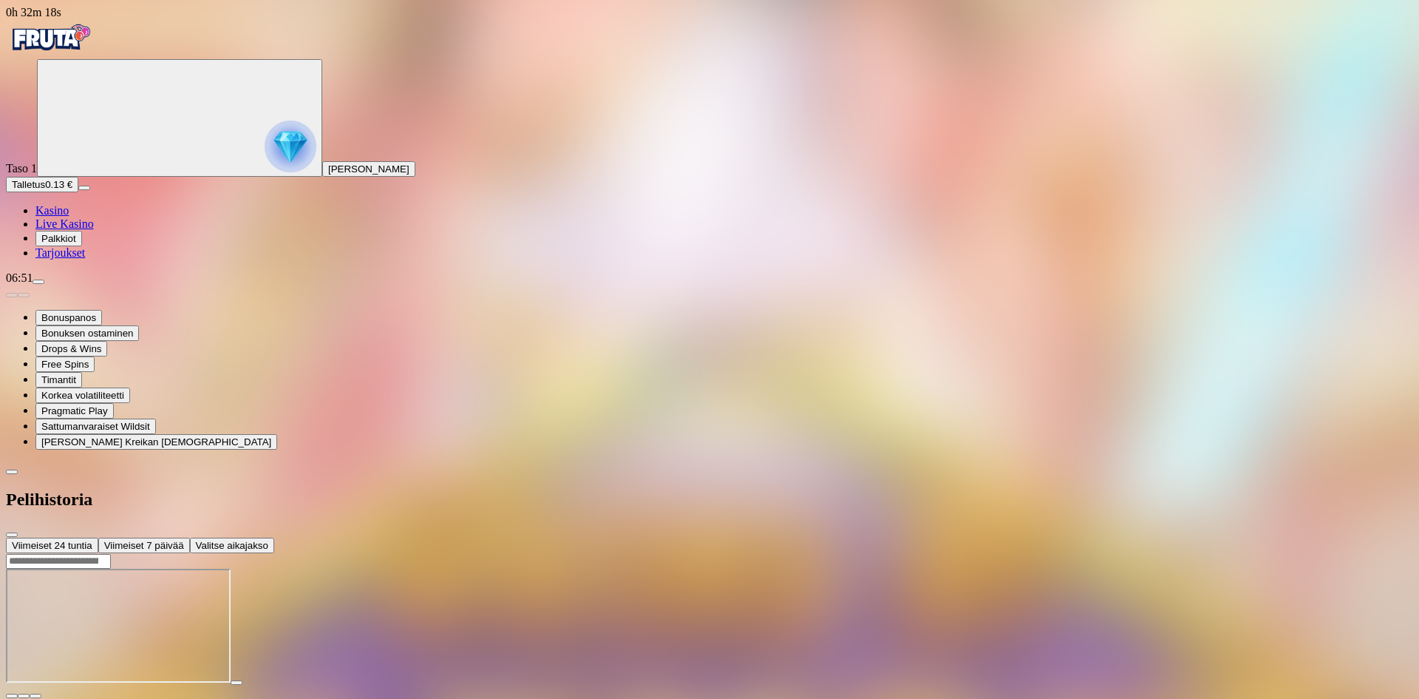
click at [12, 534] on span "close icon" at bounding box center [12, 534] width 0 height 0
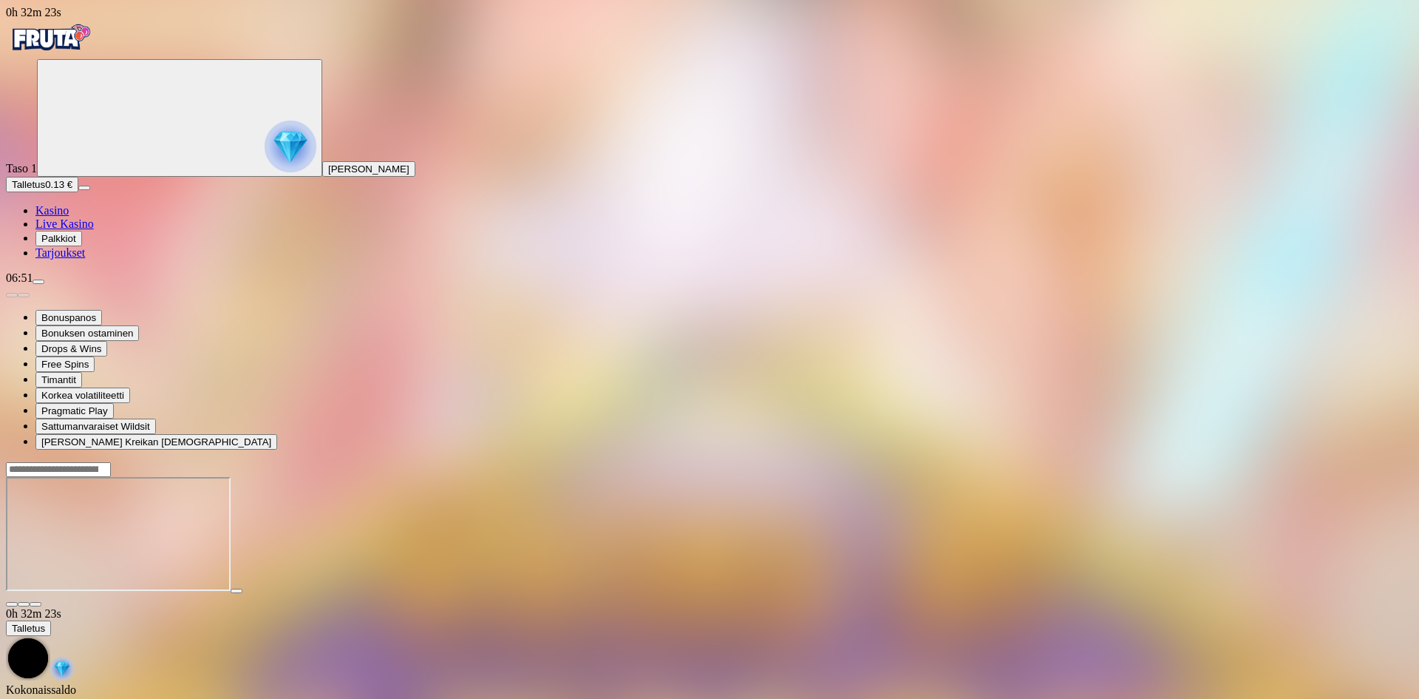
click at [38, 282] on span "menu icon" at bounding box center [38, 282] width 0 height 0
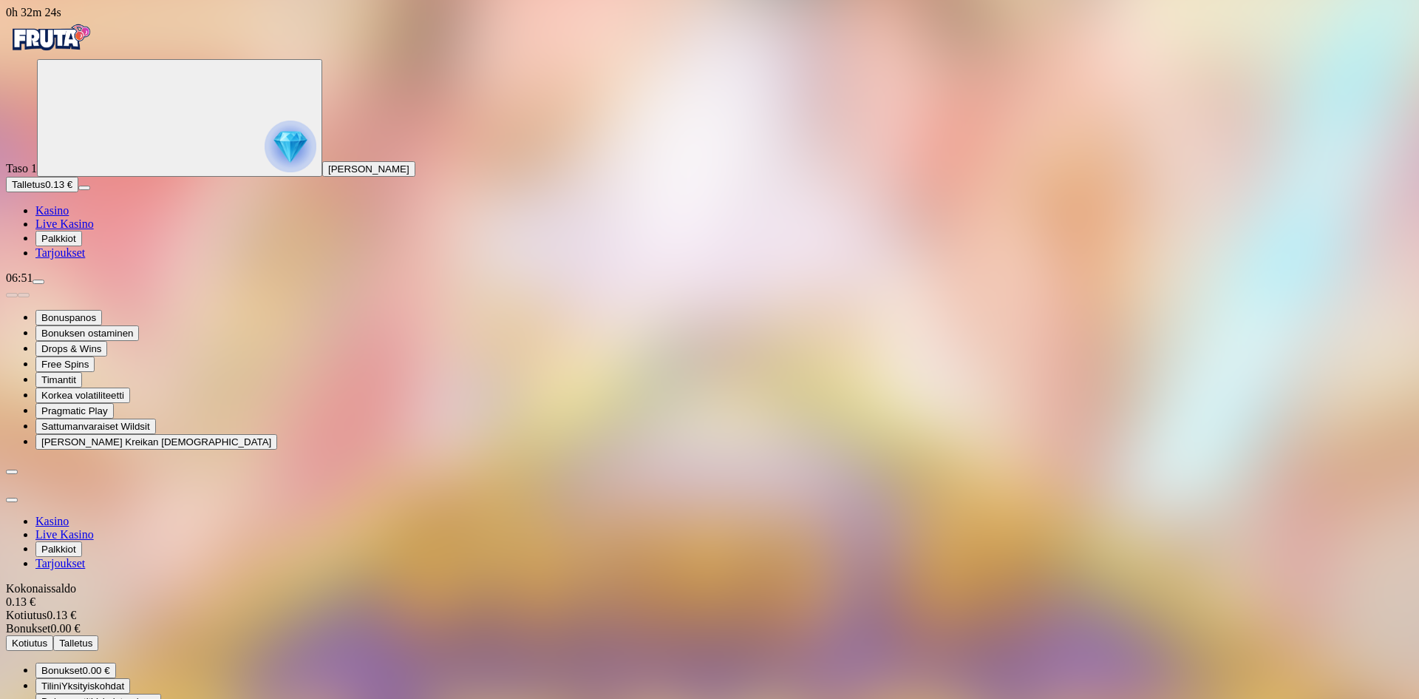
click at [38, 282] on span "menu icon" at bounding box center [38, 282] width 0 height 0
click at [76, 244] on span "Palkkiot" at bounding box center [58, 238] width 35 height 11
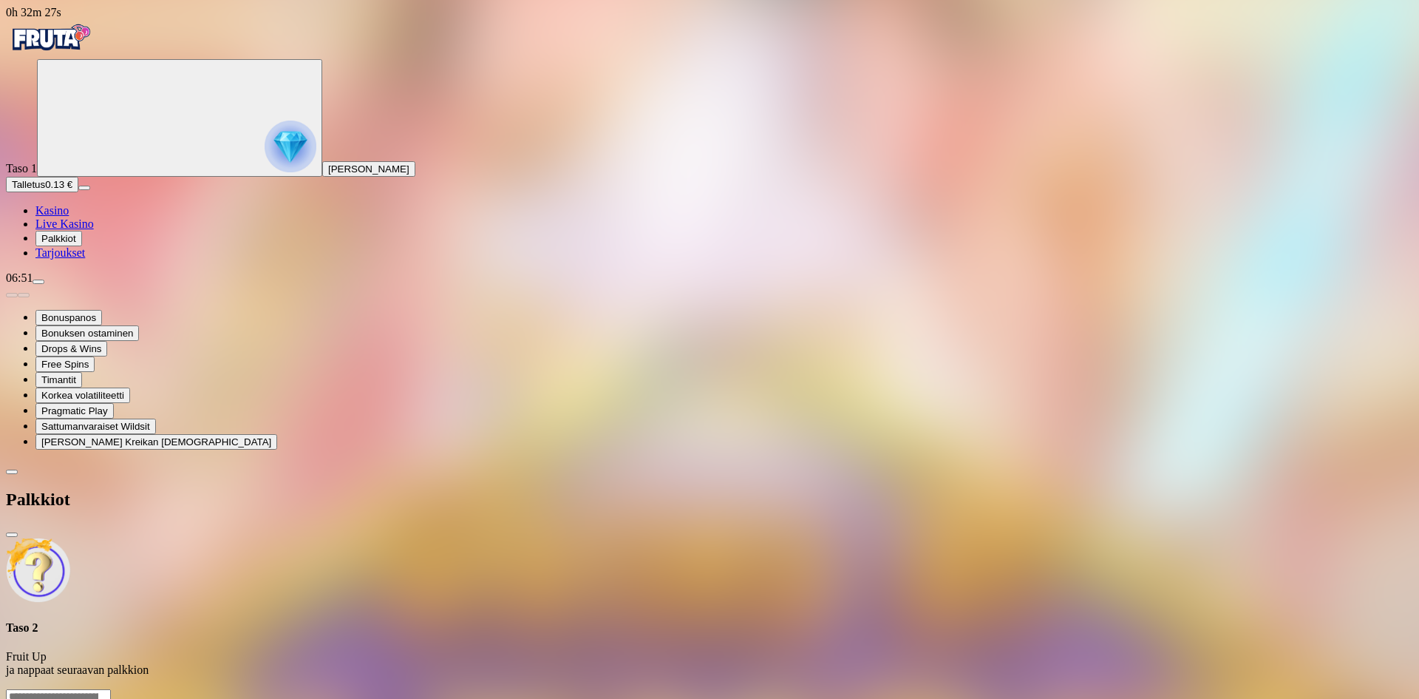
click at [82, 259] on link "Tarjoukset" at bounding box center [60, 252] width 50 height 13
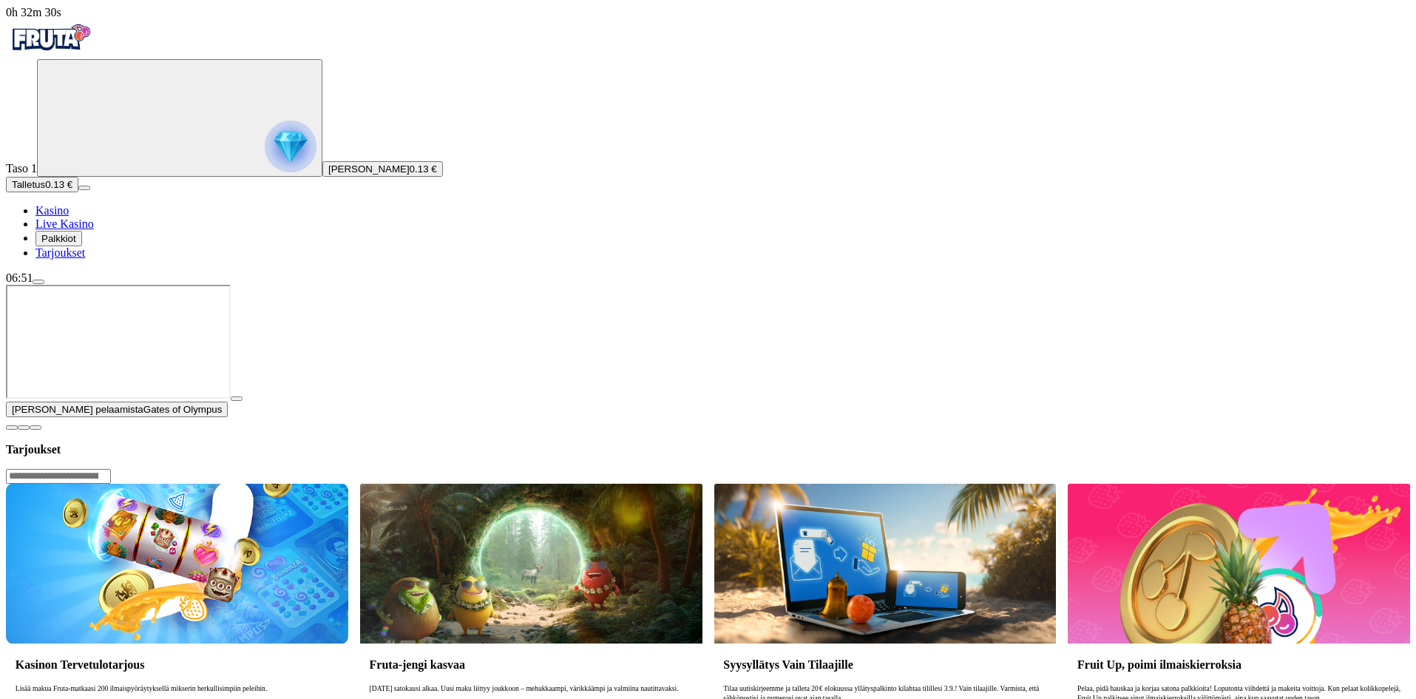
click at [12, 427] on span "close icon" at bounding box center [12, 427] width 0 height 0
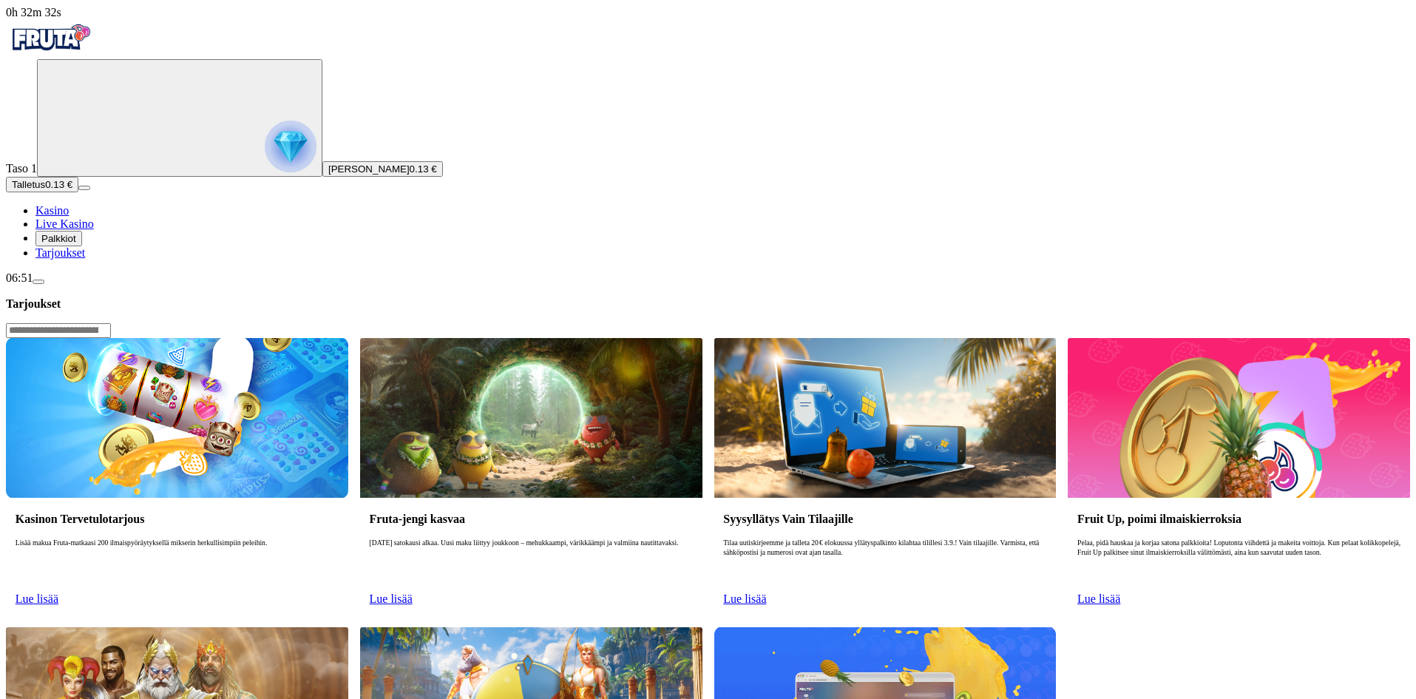
click at [58, 592] on span "Lue lisää" at bounding box center [37, 598] width 43 height 13
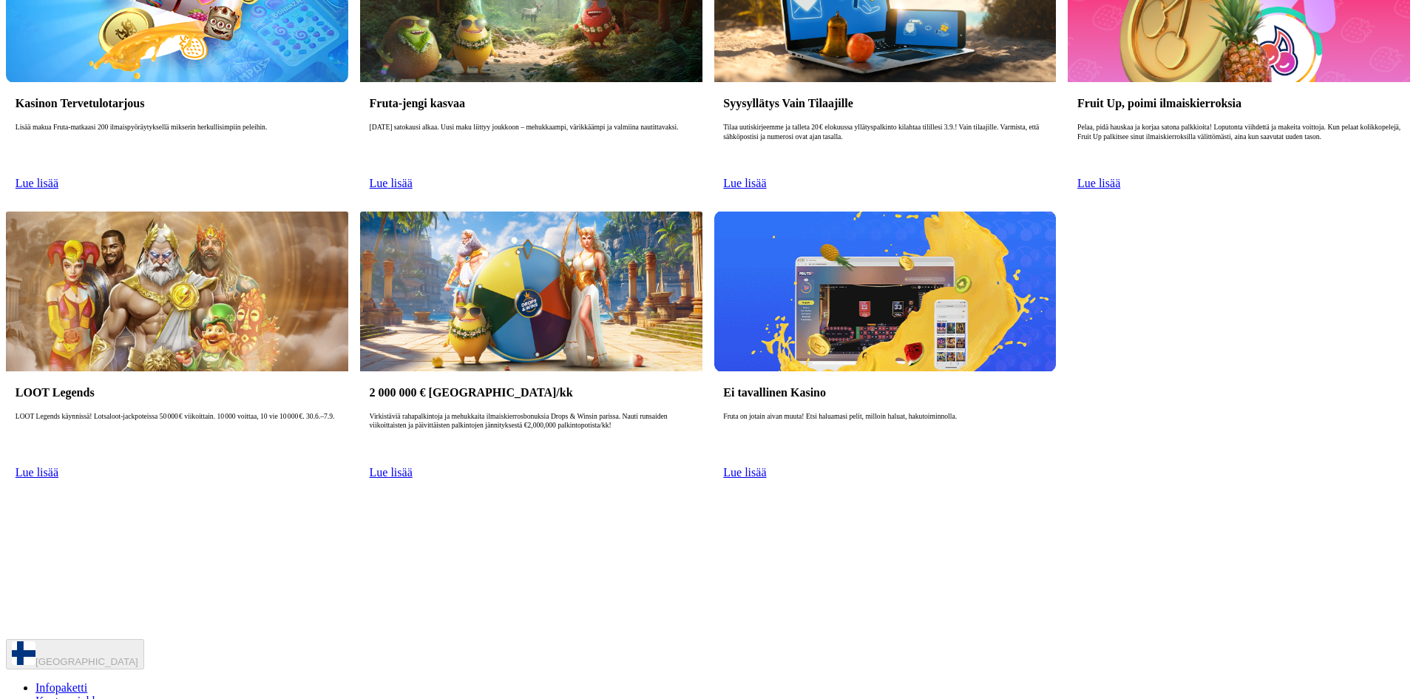
scroll to position [423, 0]
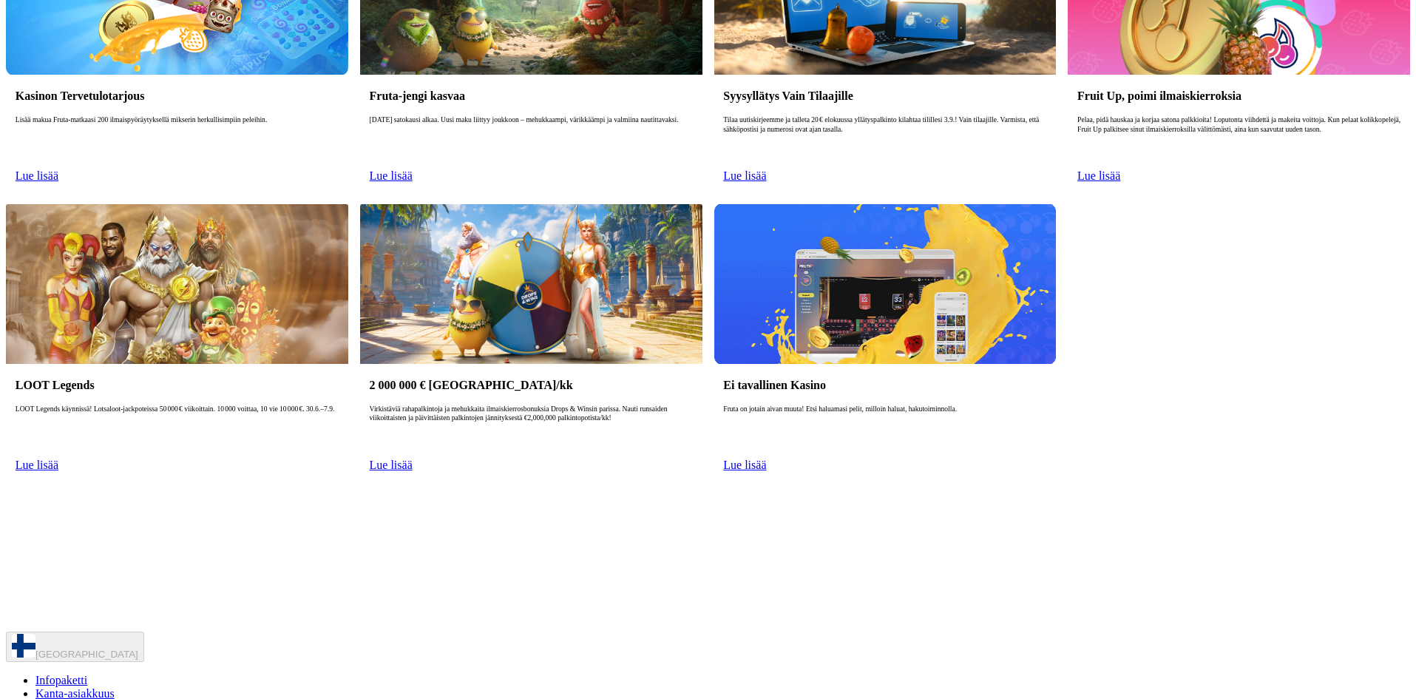
click at [115, 687] on span "Kanta-asiakkuus" at bounding box center [74, 693] width 79 height 13
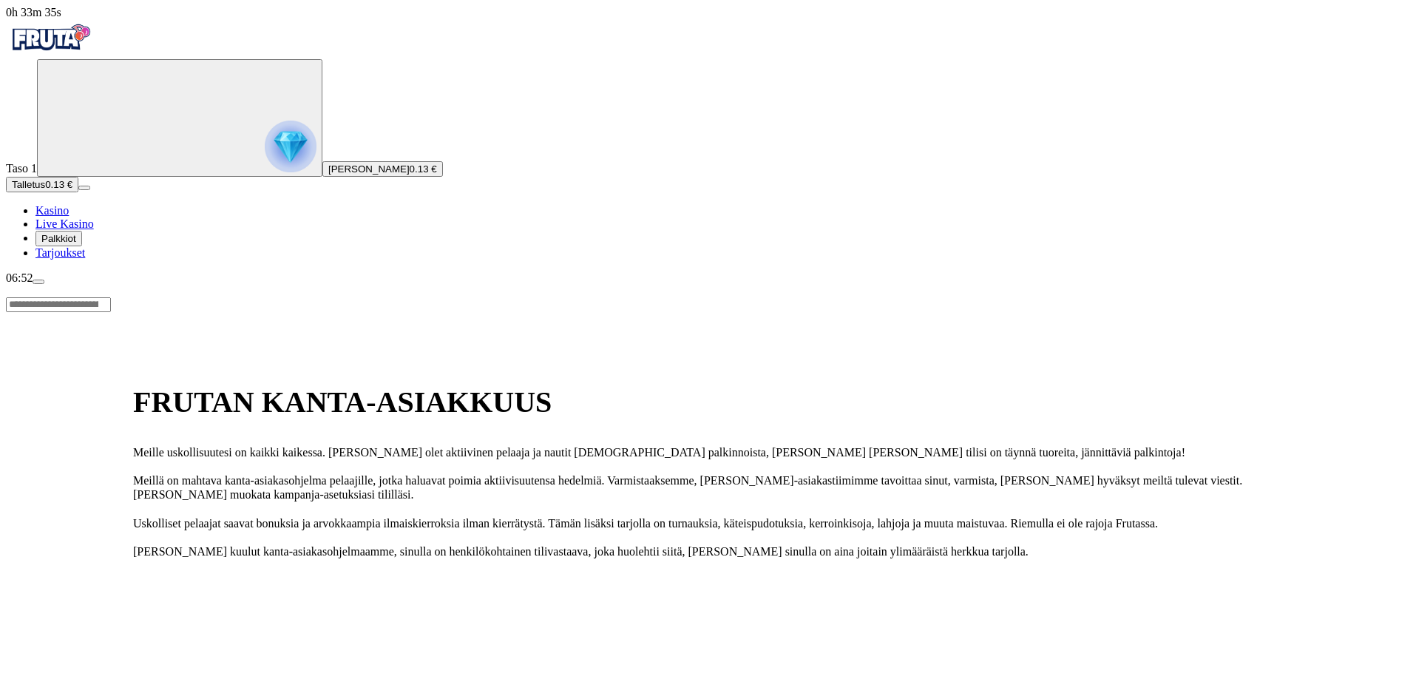
click at [84, 259] on span "Tarjoukset" at bounding box center [60, 252] width 50 height 13
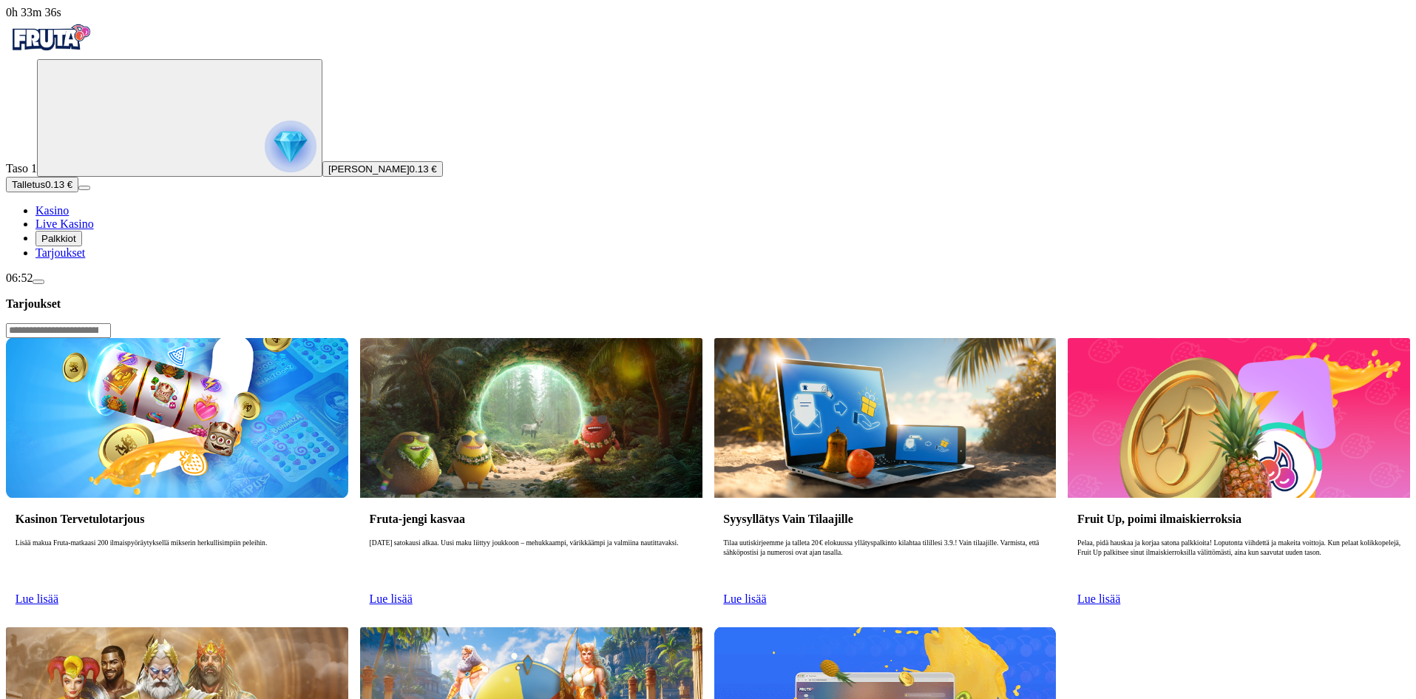
click at [58, 592] on link "Lue lisää" at bounding box center [37, 598] width 43 height 13
